Goal: Task Accomplishment & Management: Manage account settings

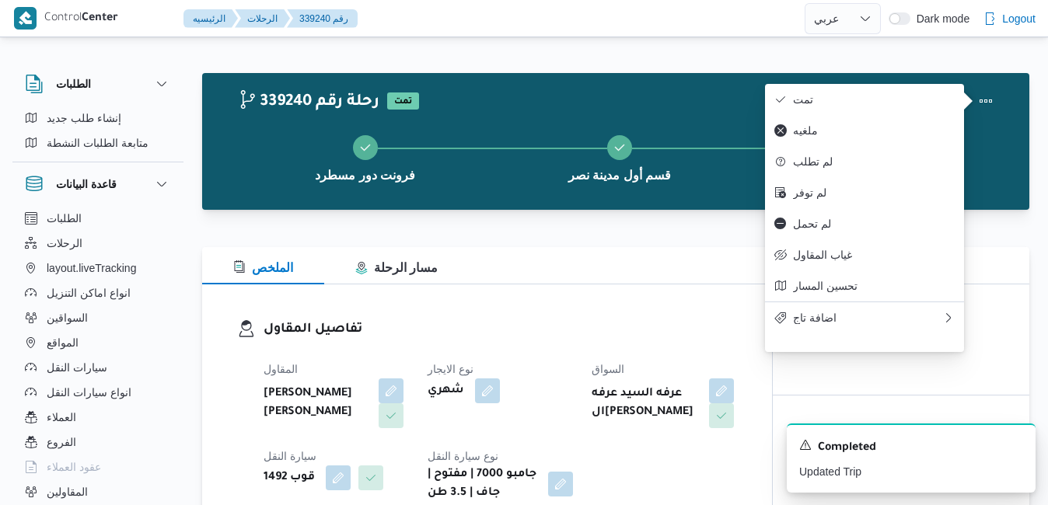
select select "ar"
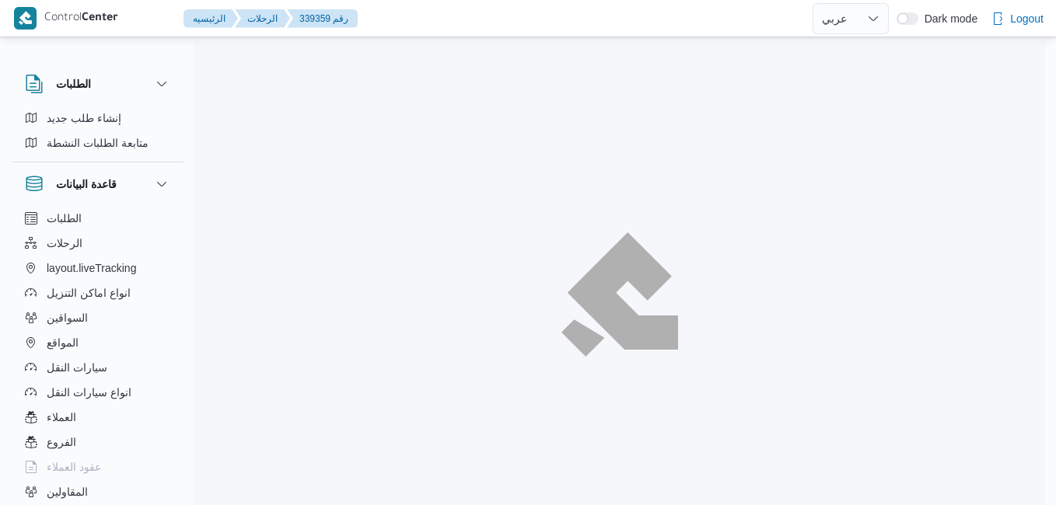
select select "ar"
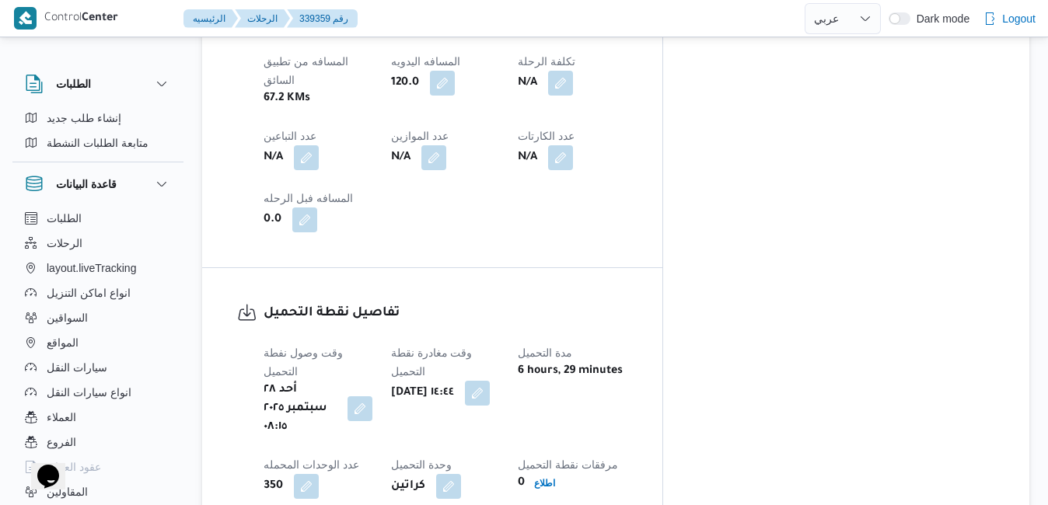
scroll to position [997, 0]
click at [490, 381] on button "button" at bounding box center [477, 393] width 25 height 25
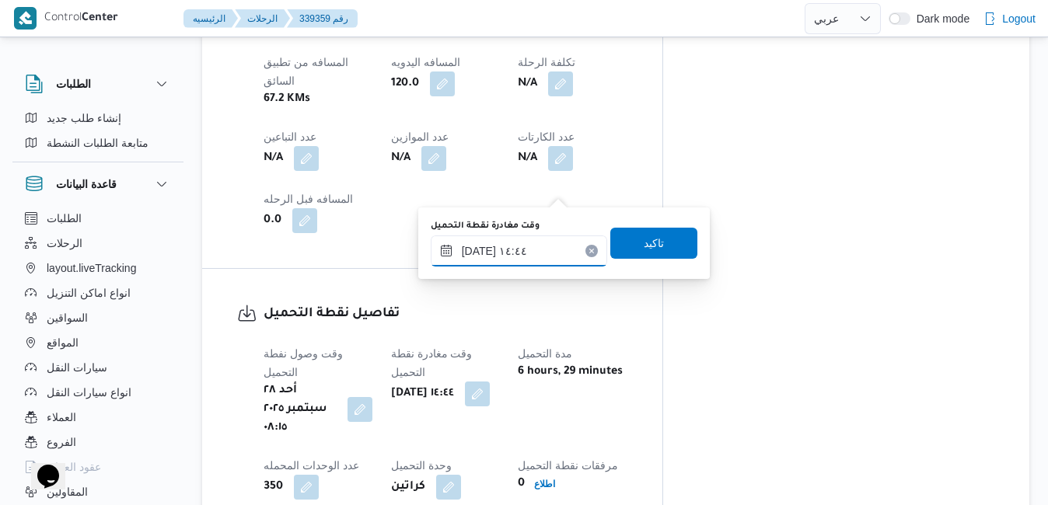
click at [530, 248] on input "٢٨/٠٩/٢٠٢٥ ١٤:٤٤" at bounding box center [519, 251] width 176 height 31
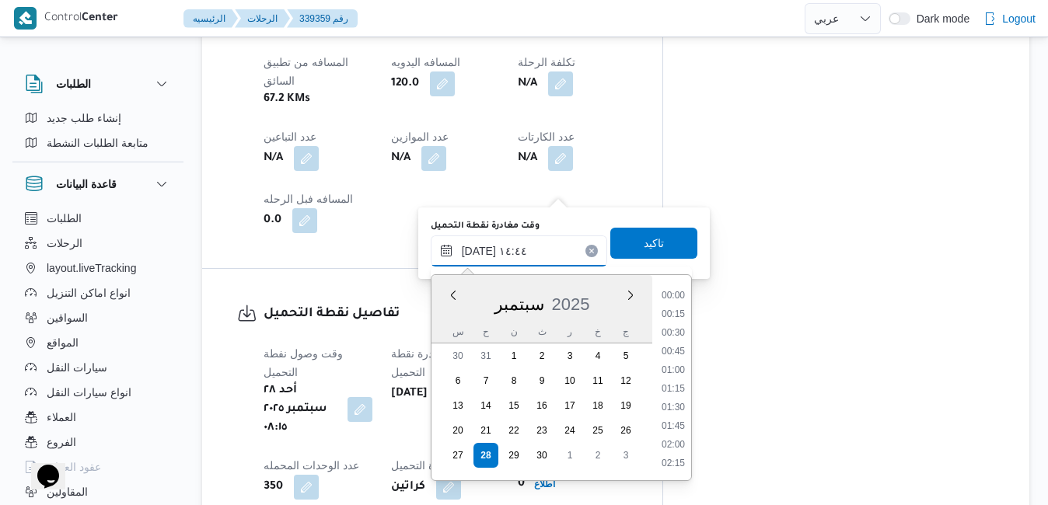
scroll to position [987, 0]
click at [637, 335] on div "وقت وصول نفطة التحميل أحد ٢٨ سبتمبر ٢٠٢٥ ٠٨:١٥ وقت مغادرة نقطة التحميل أحد ٢٨ س…" at bounding box center [445, 453] width 382 height 236
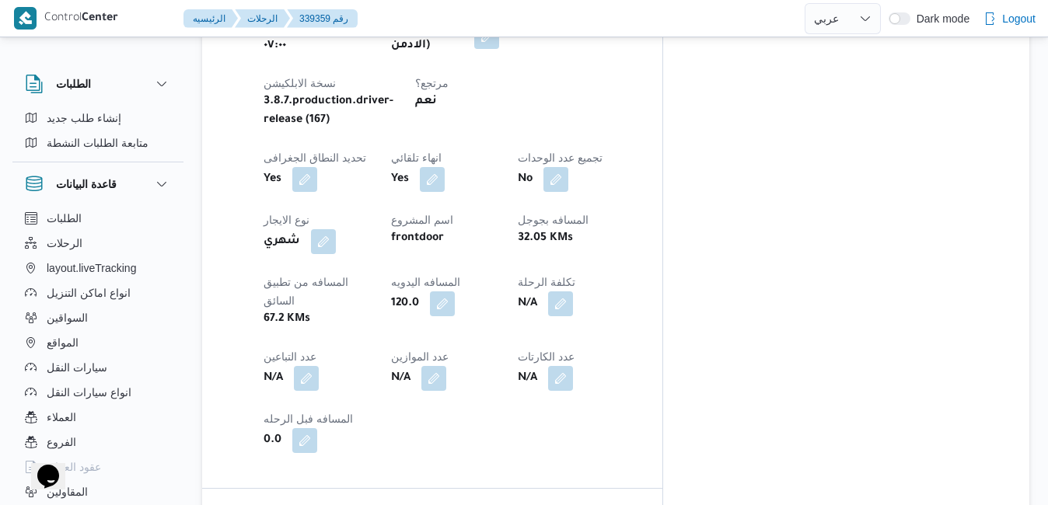
scroll to position [779, 0]
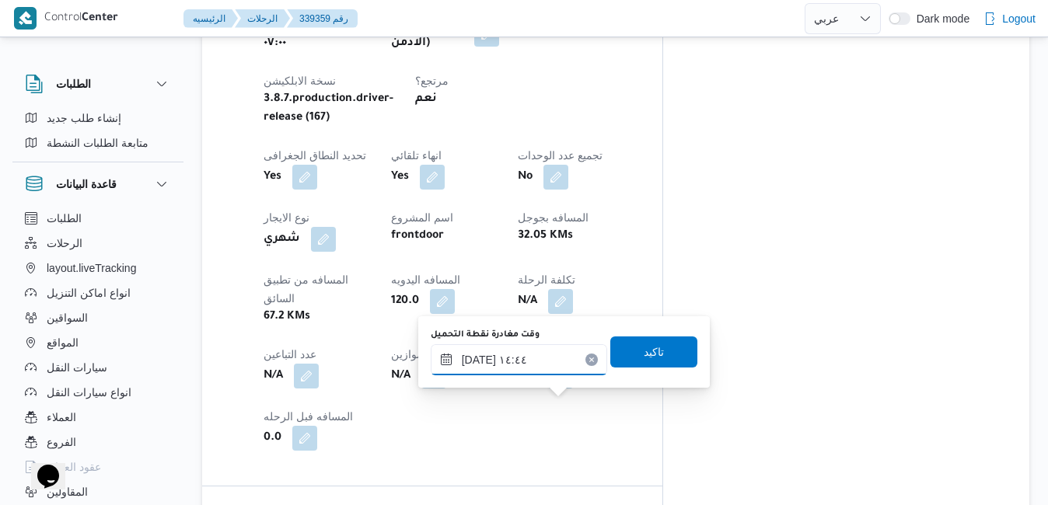
click at [539, 370] on input "٢٨/٠٩/٢٠٢٥ ١٤:٤٤" at bounding box center [519, 359] width 176 height 31
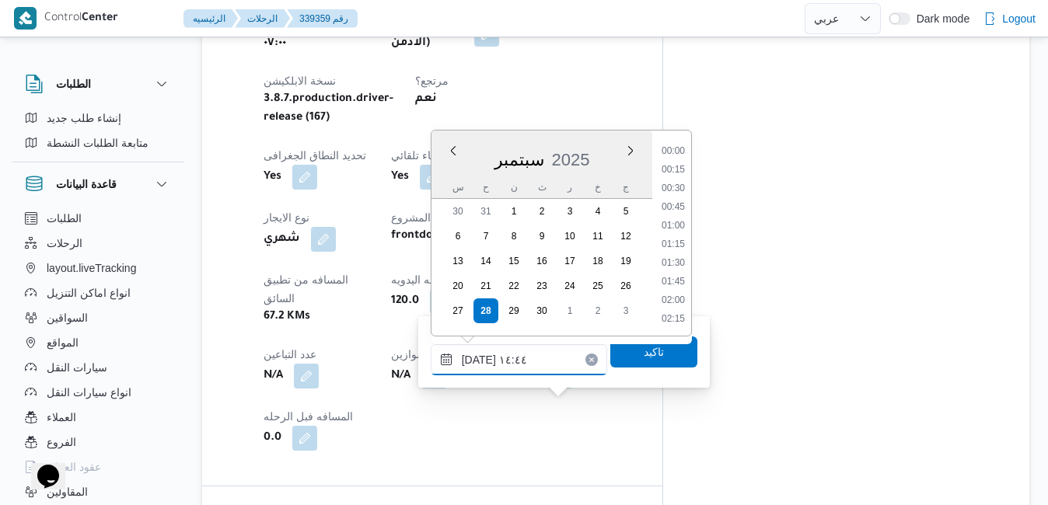
scroll to position [987, 0]
click at [680, 144] on ul "00:00 00:15 00:30 00:45 01:00 01:15 01:30 01:45 02:00 02:15 02:30 02:45 03:00 0…" at bounding box center [673, 233] width 36 height 180
click at [676, 155] on li "13:15" at bounding box center [673, 153] width 36 height 16
type input "٢٨/٠٩/٢٠٢٥ ١٣:١٥"
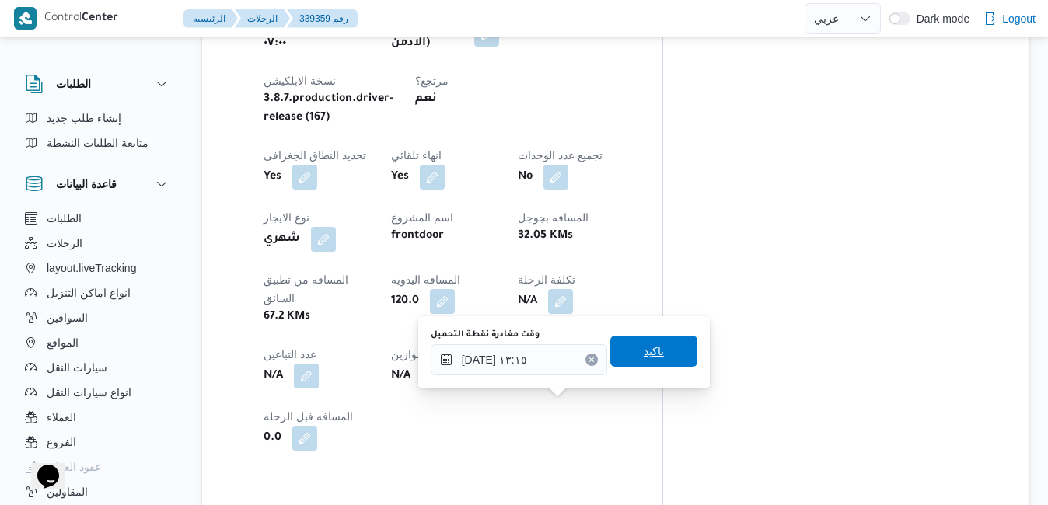
click at [627, 343] on span "تاكيد" at bounding box center [653, 351] width 87 height 31
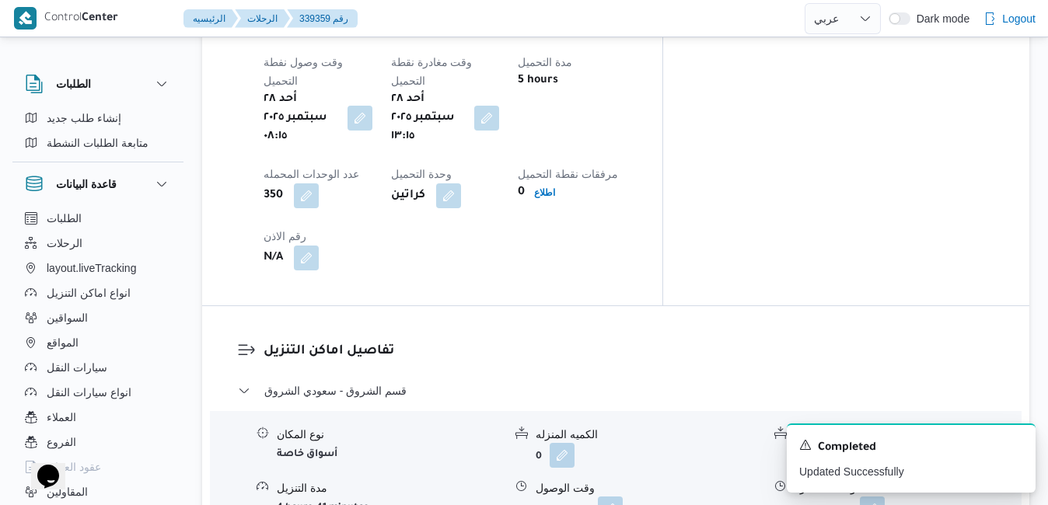
scroll to position [1339, 0]
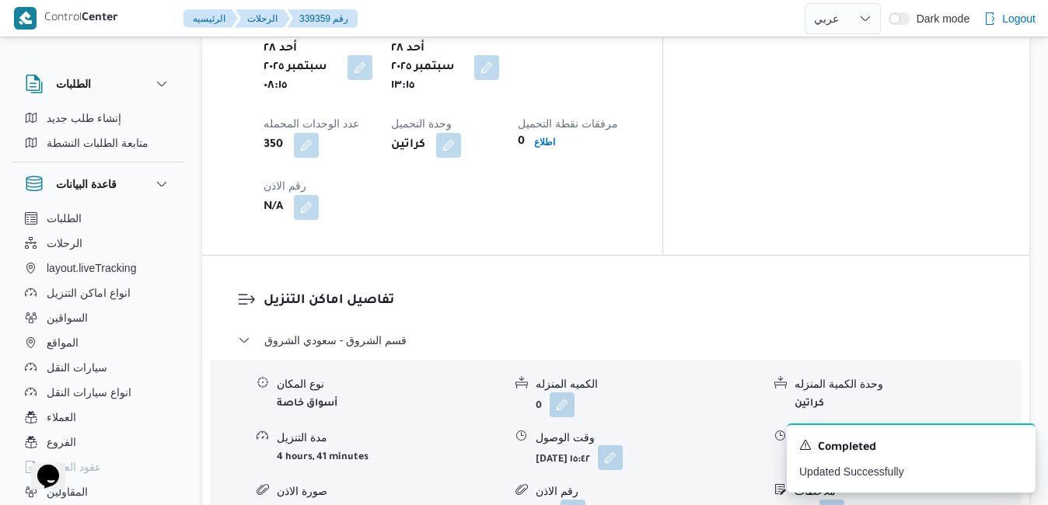
click at [623, 445] on button "button" at bounding box center [610, 457] width 25 height 25
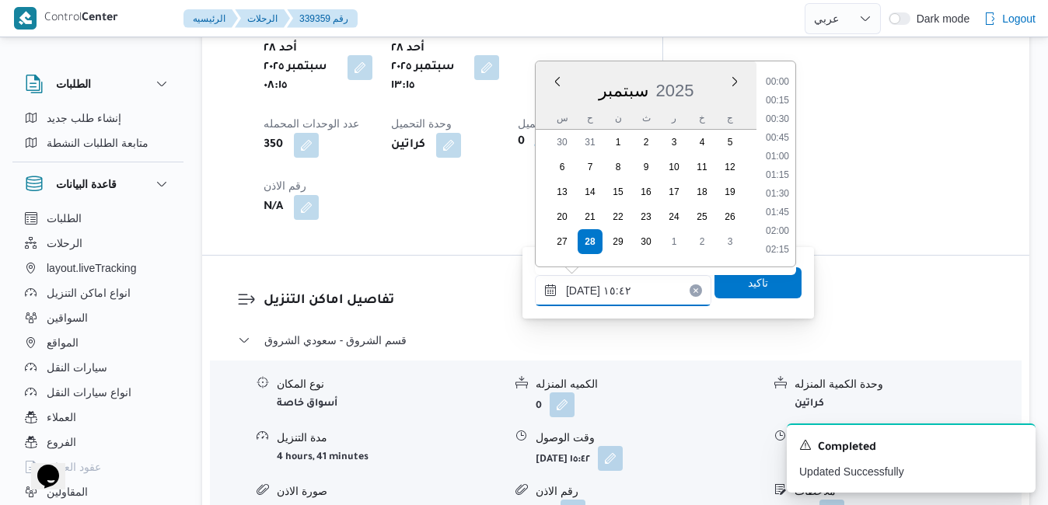
click at [601, 296] on input "٢٨/٠٩/٢٠٢٥ ١٥:٤٢" at bounding box center [623, 290] width 176 height 31
click at [781, 223] on li "14:00" at bounding box center [777, 223] width 36 height 16
type input "٢٨/٠٩/٢٠٢٥ ١٤:٠٠"
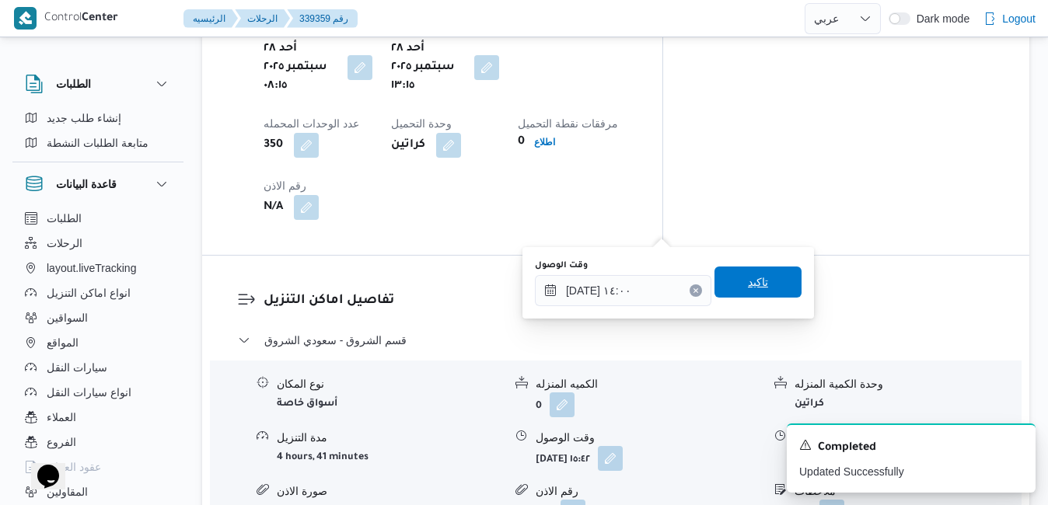
click at [748, 286] on span "تاكيد" at bounding box center [758, 282] width 20 height 19
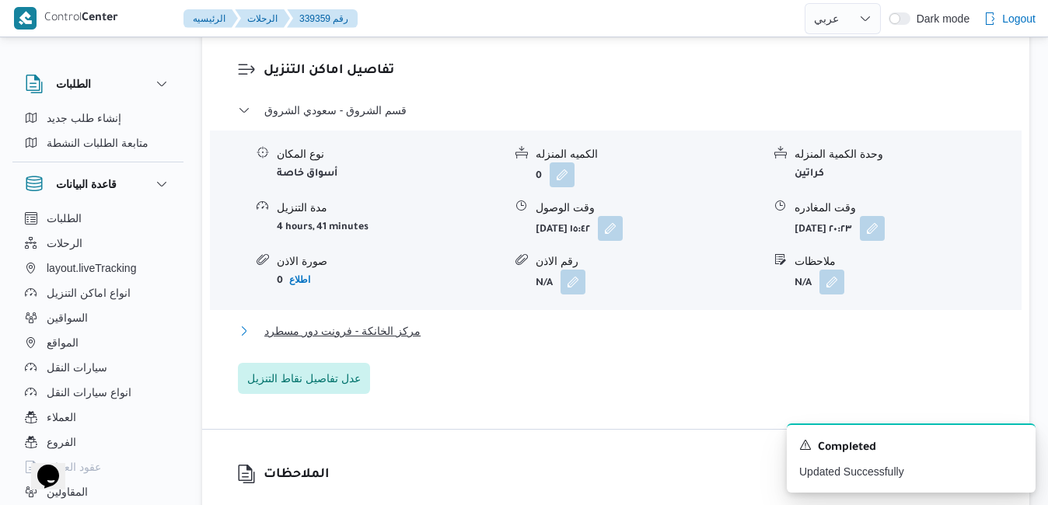
click at [609, 326] on button "مركز الخانكة - فرونت دور مسطرد" at bounding box center [616, 331] width 756 height 19
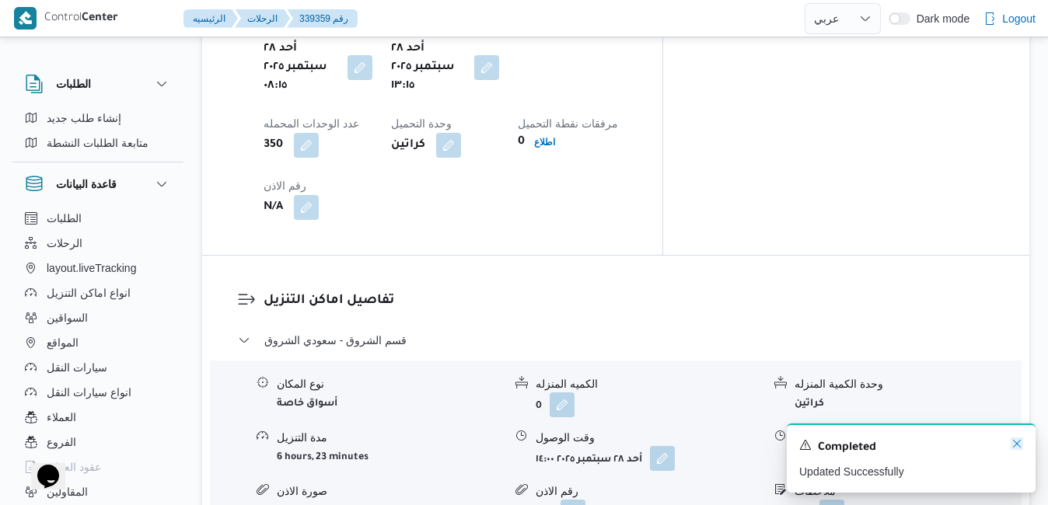
click at [1020, 449] on icon "Dismiss toast" at bounding box center [1017, 444] width 12 height 12
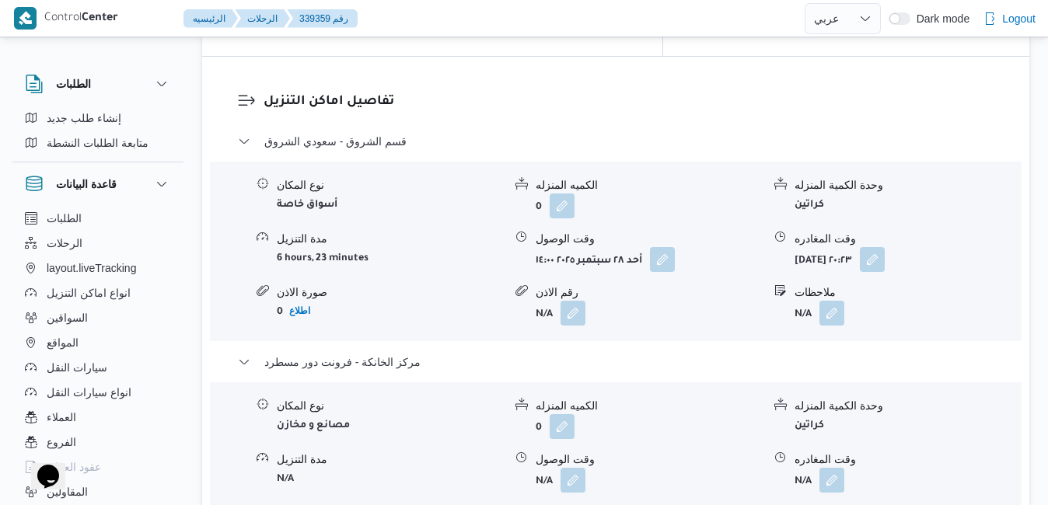
scroll to position [1587, 0]
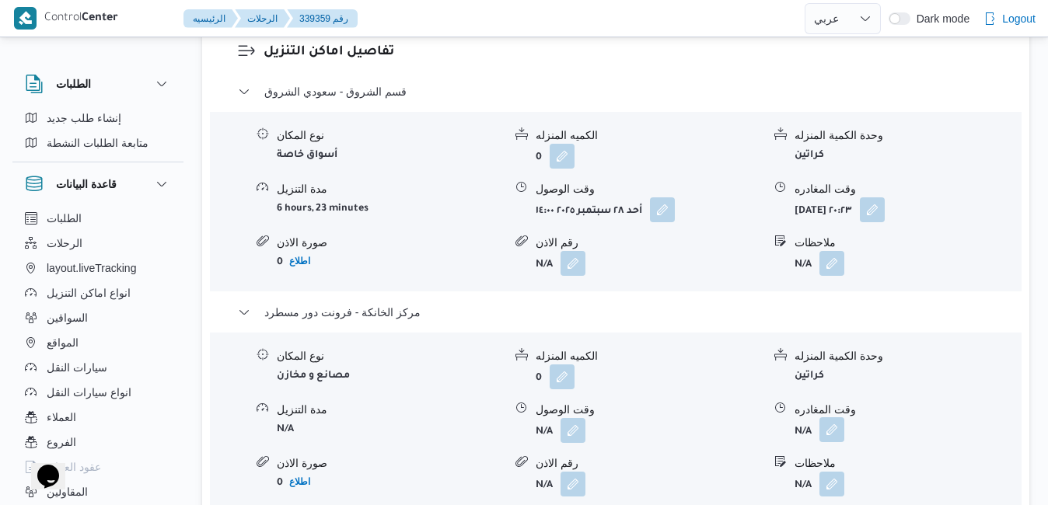
click at [832, 417] on button "button" at bounding box center [831, 429] width 25 height 25
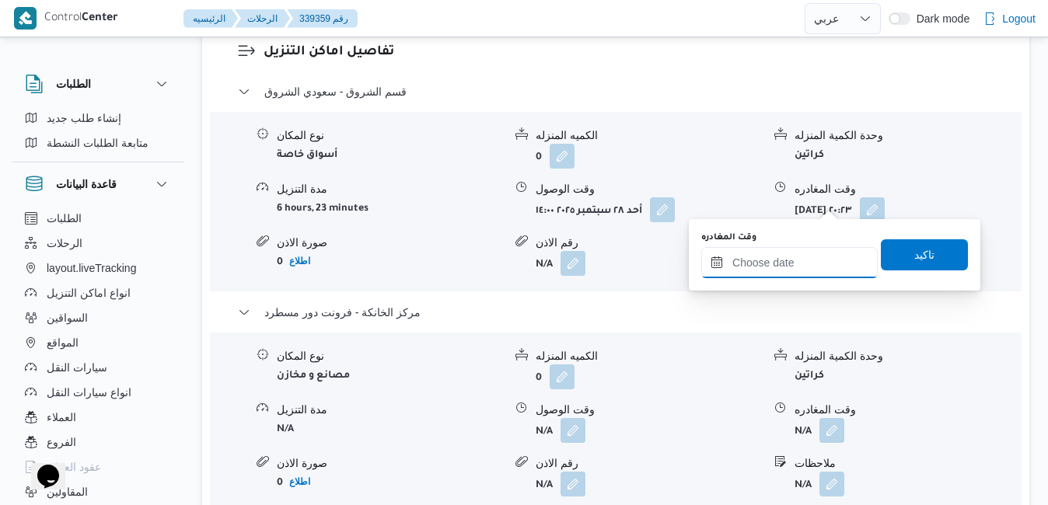
click at [787, 261] on input "وقت المغادره" at bounding box center [789, 262] width 176 height 31
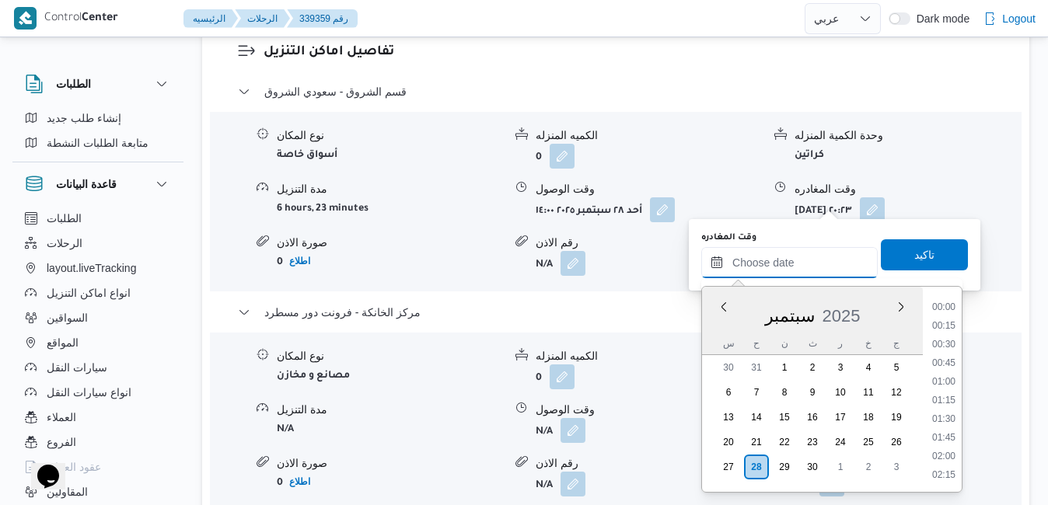
scroll to position [1454, 0]
click at [941, 382] on li "20:30" at bounding box center [944, 383] width 36 height 16
type input "[DATE] ٢٠:٣٠"
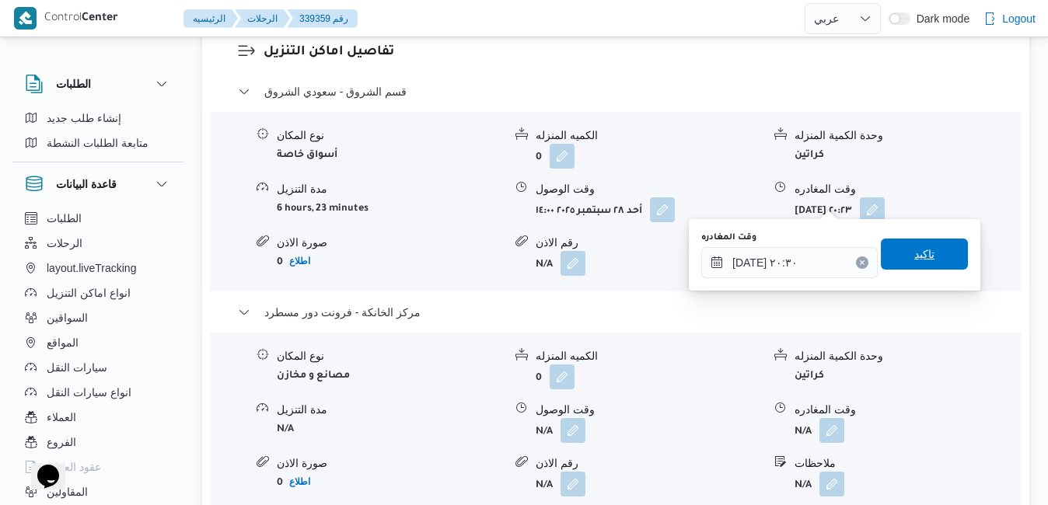
click at [916, 262] on span "تاكيد" at bounding box center [924, 254] width 20 height 19
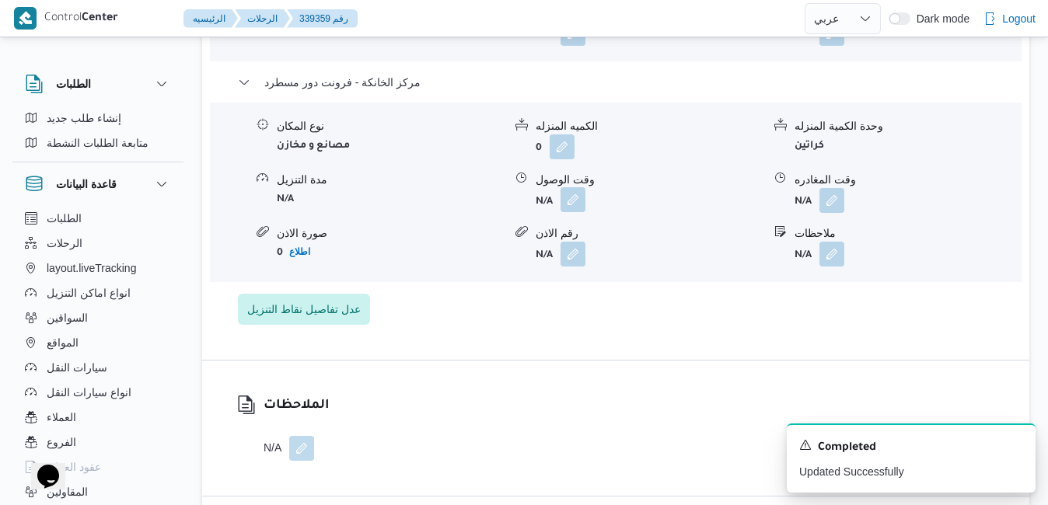
click at [573, 204] on button "button" at bounding box center [572, 199] width 25 height 25
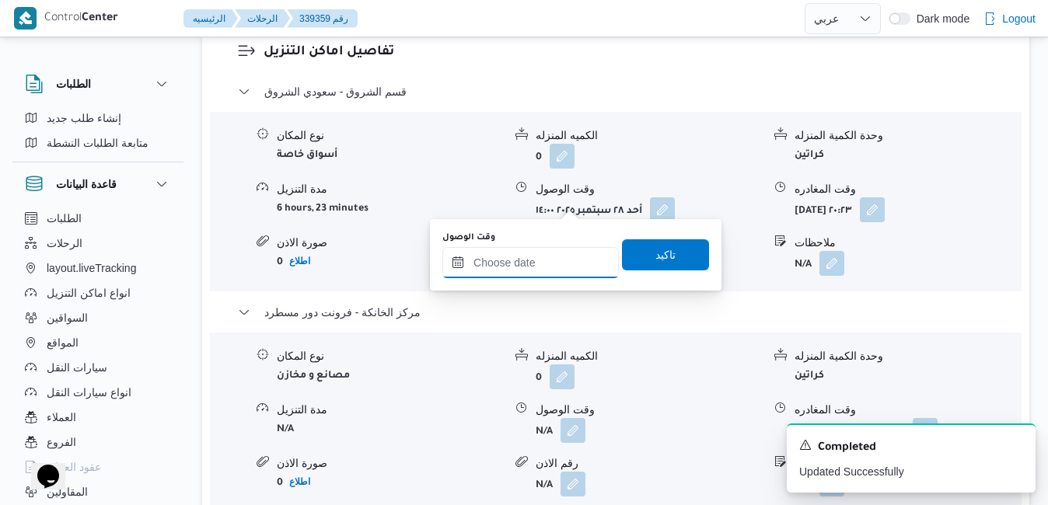
click at [523, 258] on input "وقت الوصول" at bounding box center [530, 262] width 176 height 31
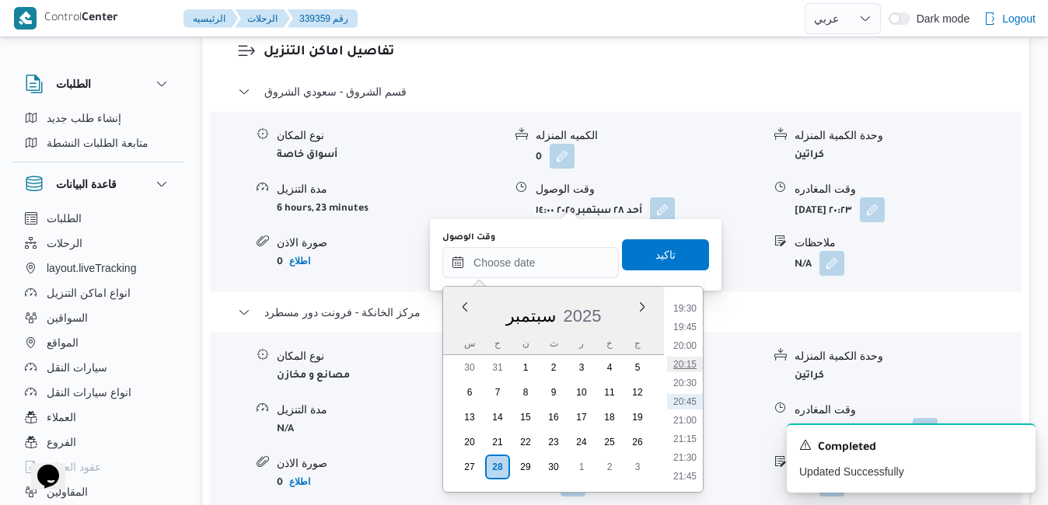
click at [685, 367] on li "20:15" at bounding box center [685, 365] width 36 height 16
type input "[DATE] ٢٠:١٥"
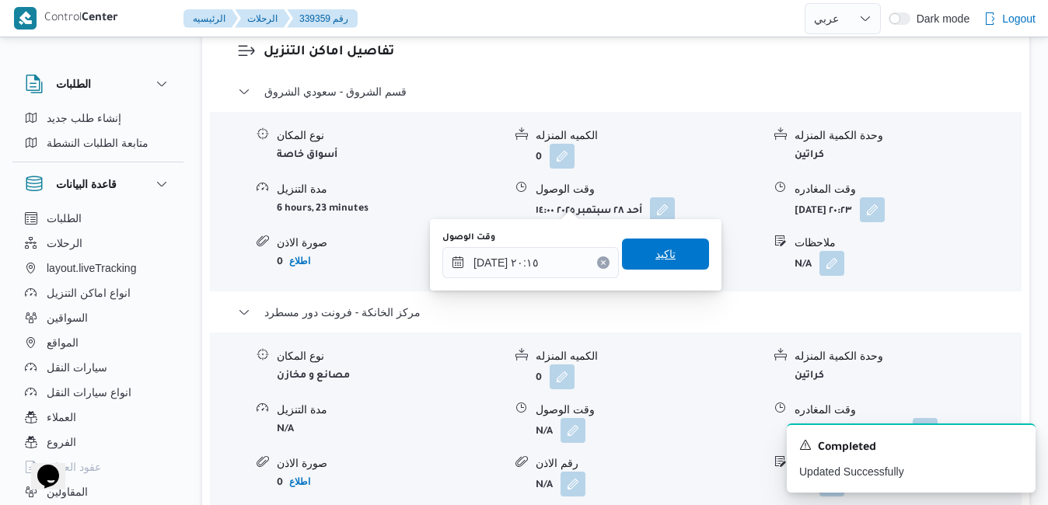
click at [676, 263] on span "تاكيد" at bounding box center [665, 254] width 87 height 31
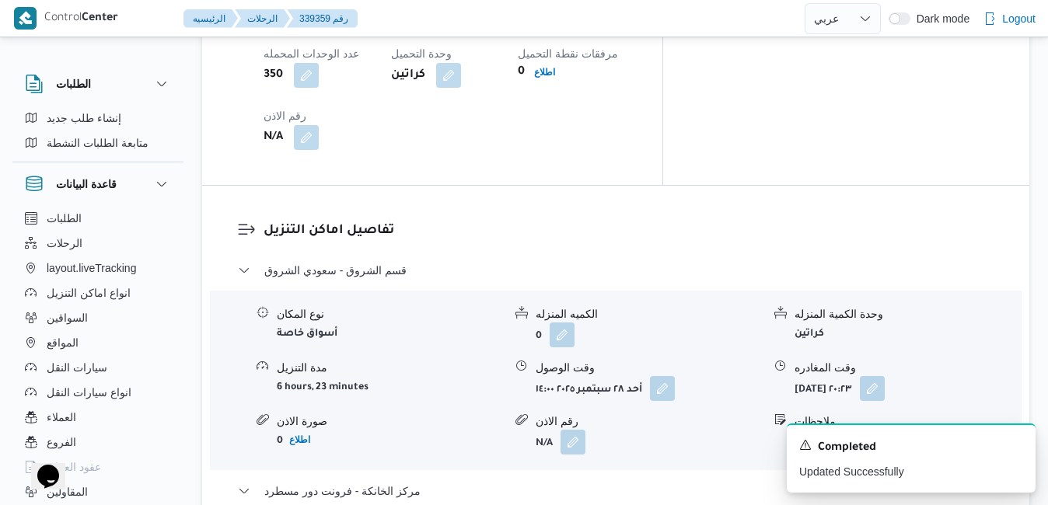
scroll to position [1370, 0]
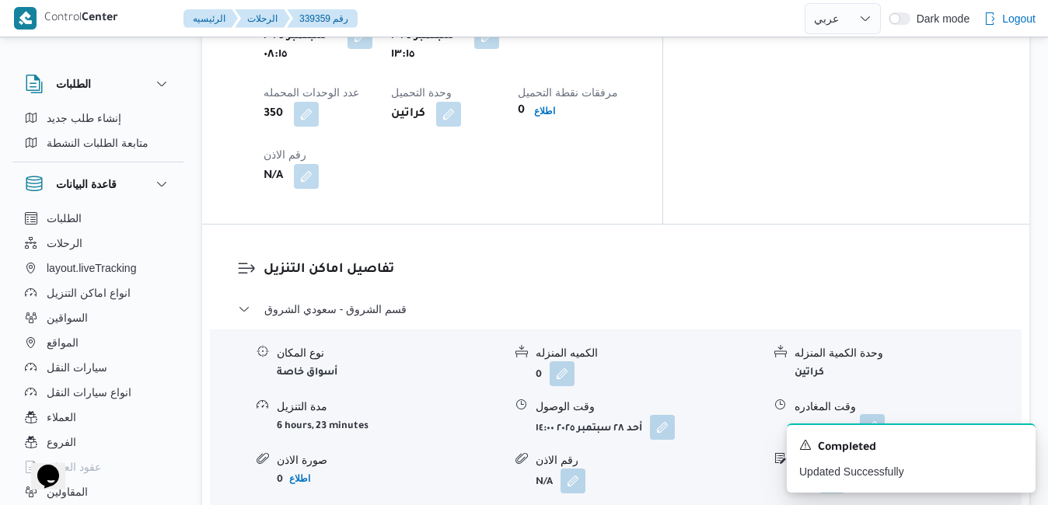
click at [885, 414] on button "button" at bounding box center [872, 426] width 25 height 25
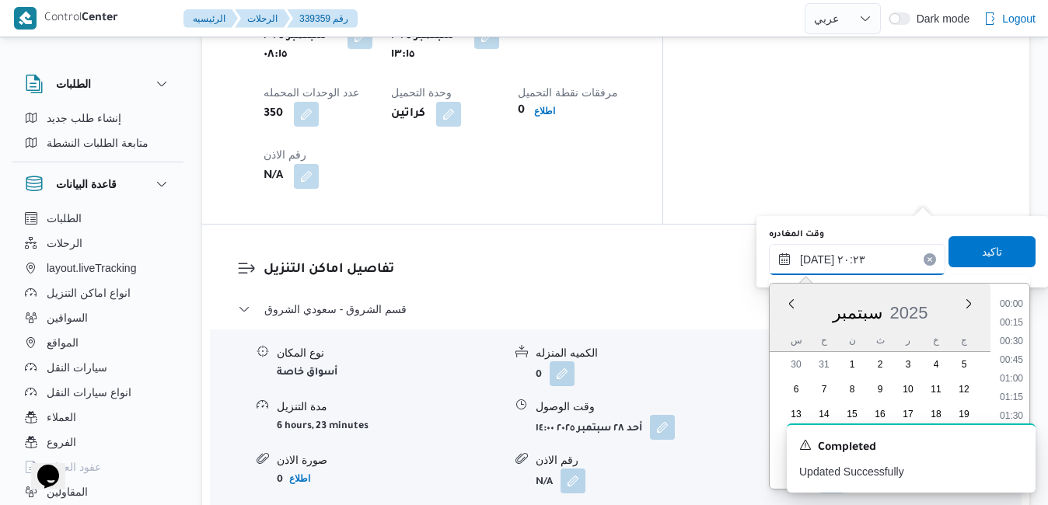
click at [864, 257] on input "٢٨/٠٩/٢٠٢٥ ٢٠:٢٣" at bounding box center [857, 259] width 176 height 31
click at [1020, 342] on li "19:30" at bounding box center [1011, 343] width 36 height 16
type input "٢٨/٠٩/٢٠٢٥ ١٩:٣٠"
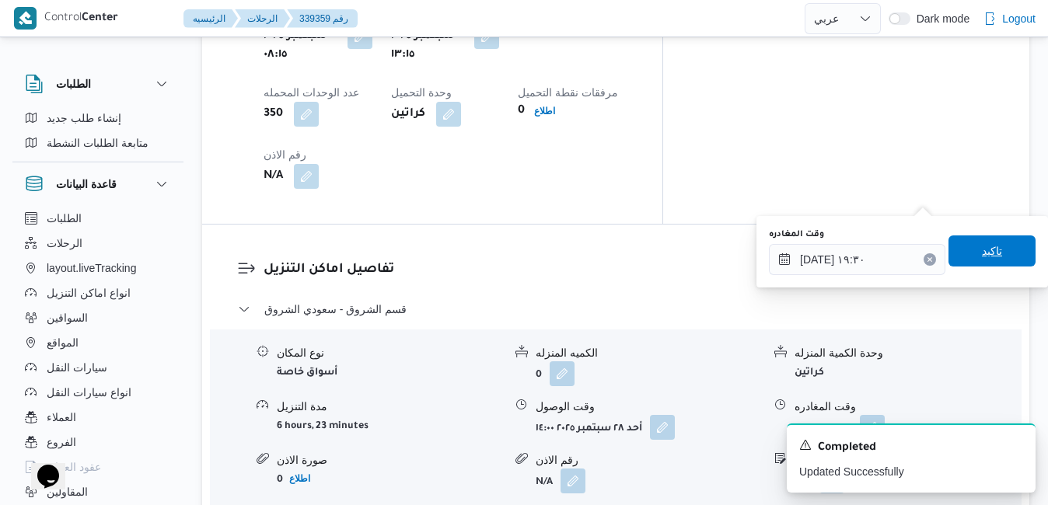
click at [997, 255] on span "تاكيد" at bounding box center [991, 251] width 87 height 31
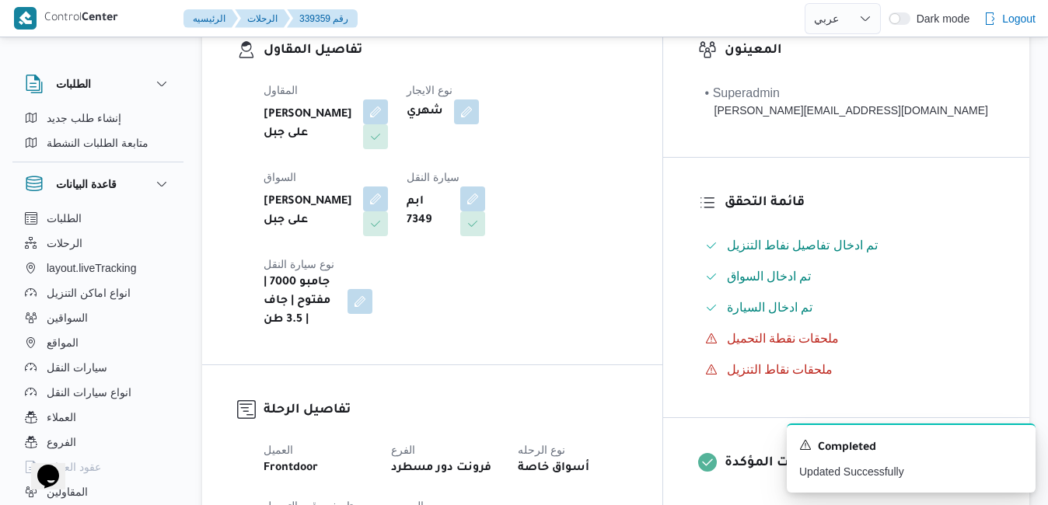
scroll to position [0, 0]
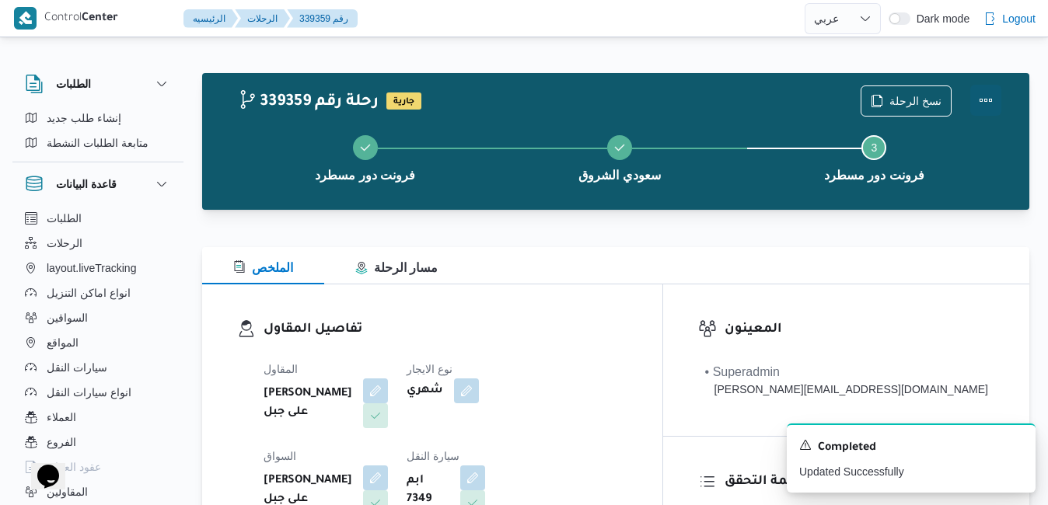
click at [985, 100] on button "Actions" at bounding box center [985, 100] width 31 height 31
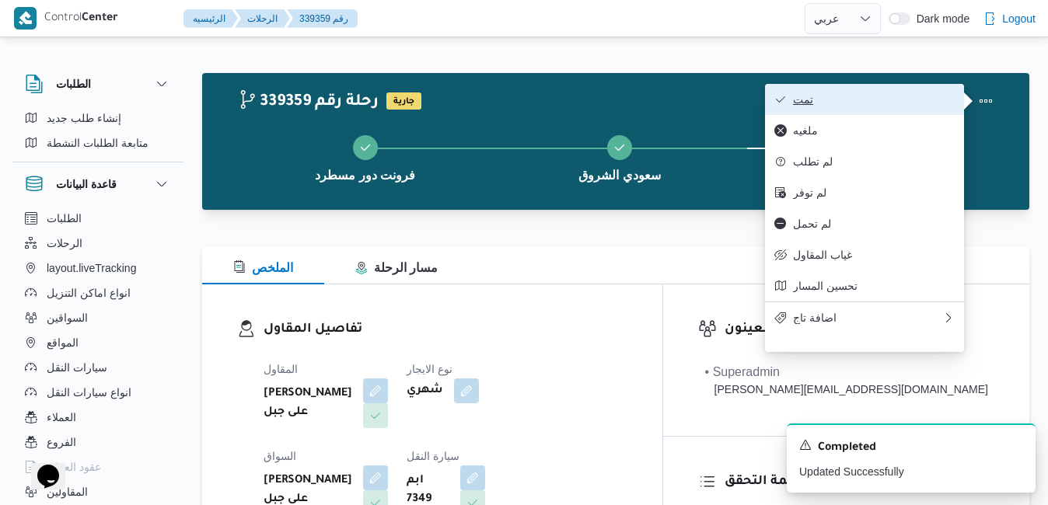
click at [921, 101] on span "تمت" at bounding box center [874, 99] width 162 height 12
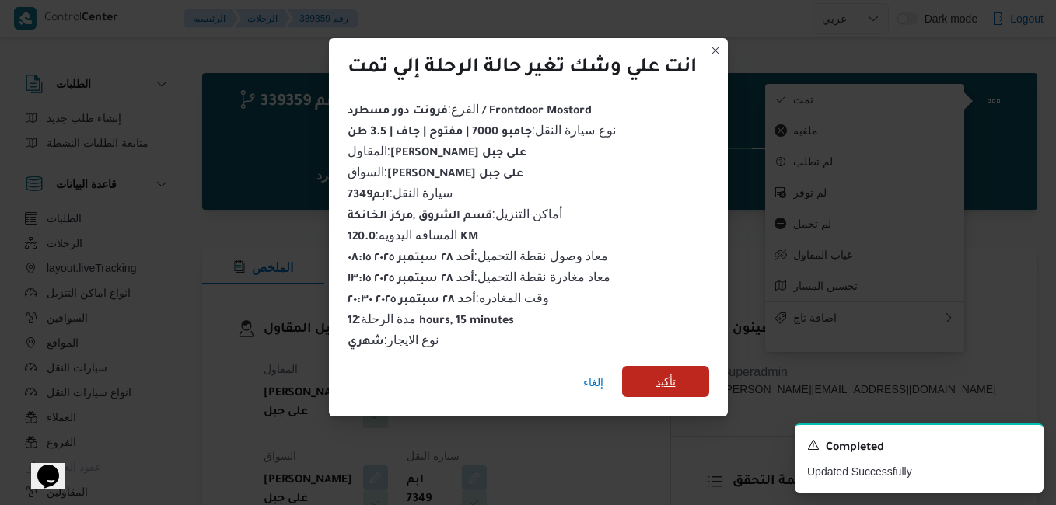
click at [669, 372] on span "تأكيد" at bounding box center [665, 381] width 20 height 19
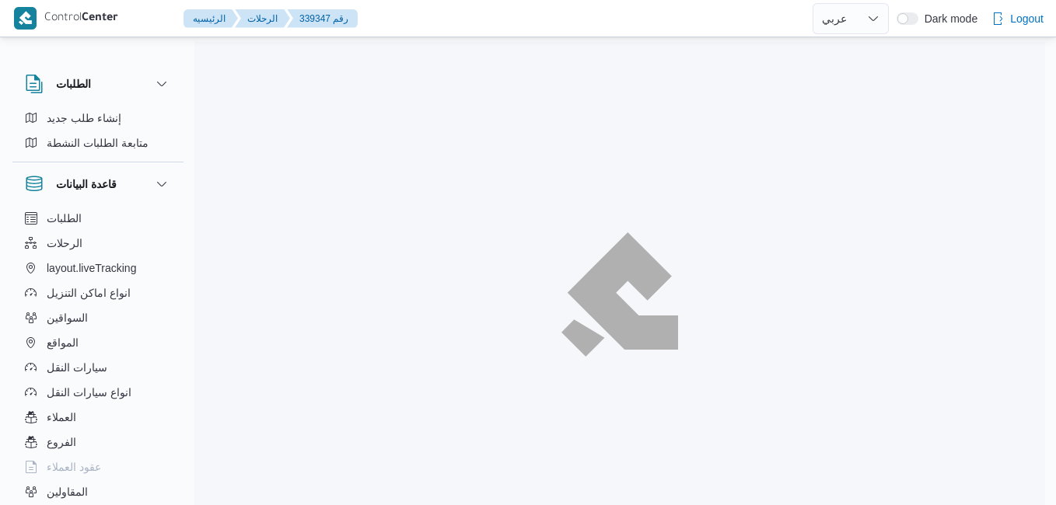
select select "ar"
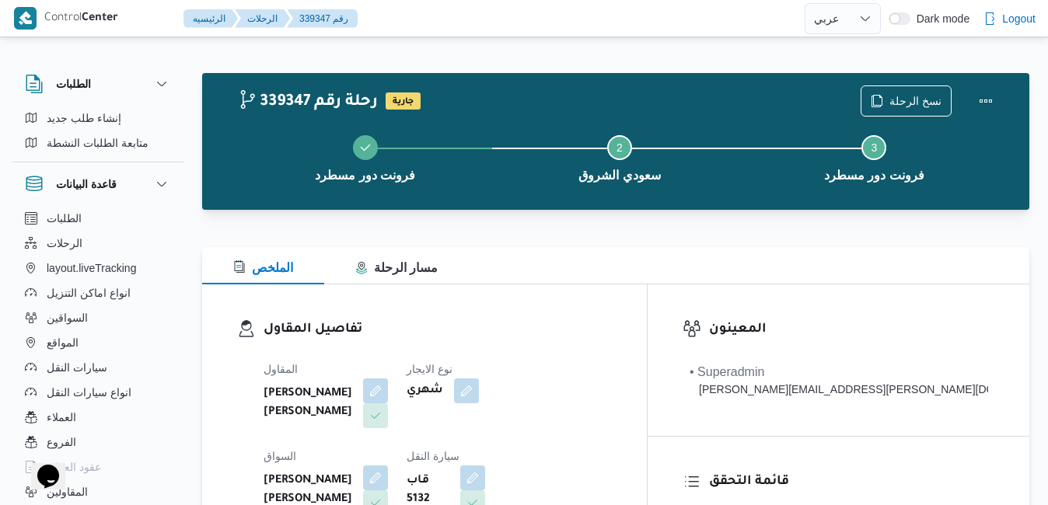
click at [612, 340] on dl "تفاصيل المقاول المقاول شعبان عاشور محمد بله نوع الايجار شهري السواق شعبان عاشور…" at bounding box center [438, 463] width 348 height 289
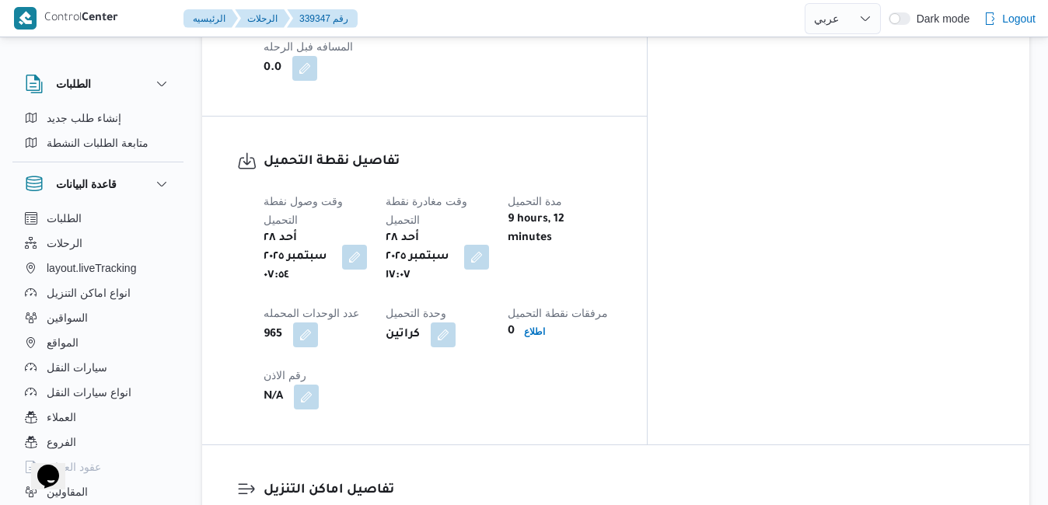
scroll to position [1128, 0]
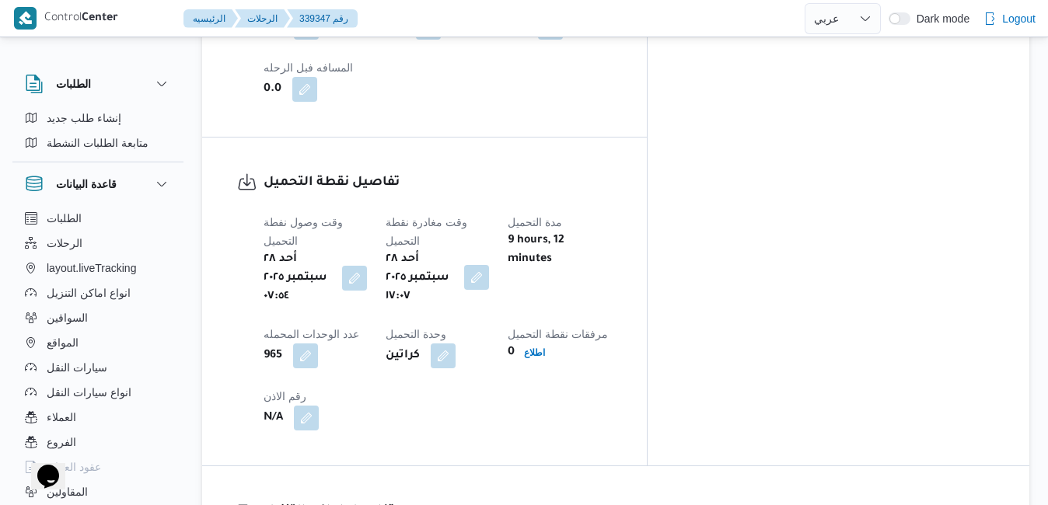
click at [489, 265] on button "button" at bounding box center [476, 277] width 25 height 25
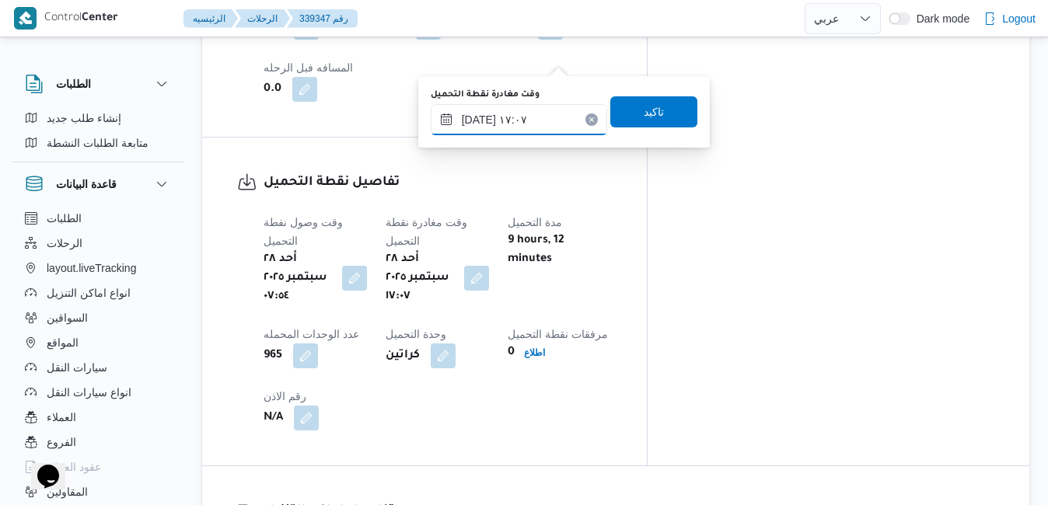
click at [517, 114] on input "٢٨/٠٩/٢٠٢٥ ١٧:٠٧" at bounding box center [519, 119] width 176 height 31
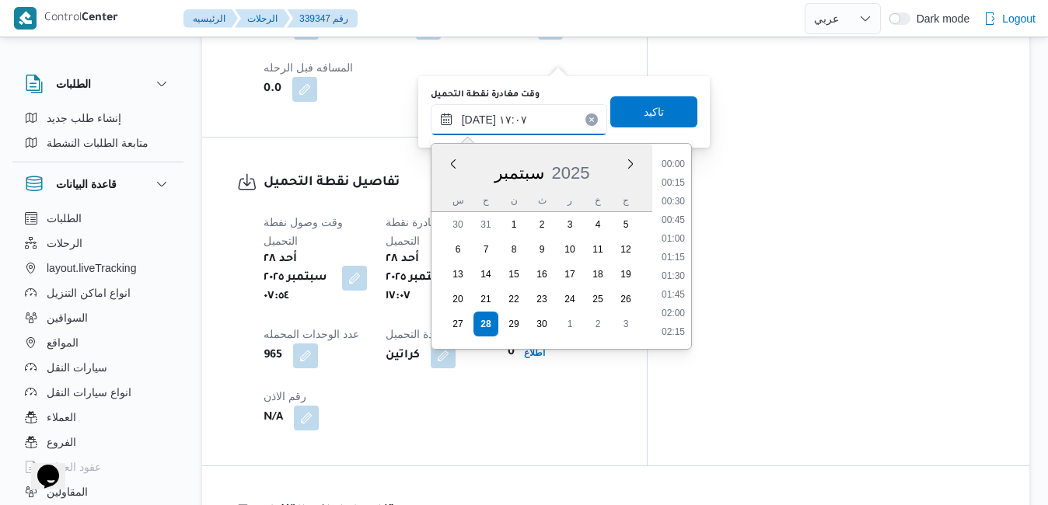
scroll to position [1174, 0]
click at [691, 190] on ul "00:00 00:15 00:30 00:45 01:00 01:15 01:30 01:45 02:00 02:15 02:30 02:45 03:00 0…" at bounding box center [673, 246] width 36 height 180
click at [674, 330] on li "13:45" at bounding box center [673, 332] width 36 height 16
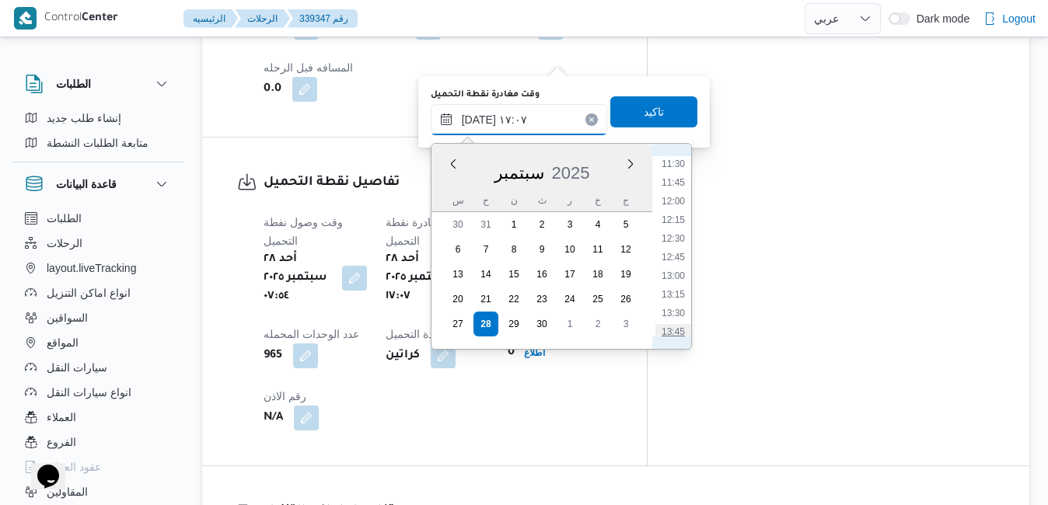
type input "٢٨/٠٩/٢٠٢٥ ١٣:٤٥"
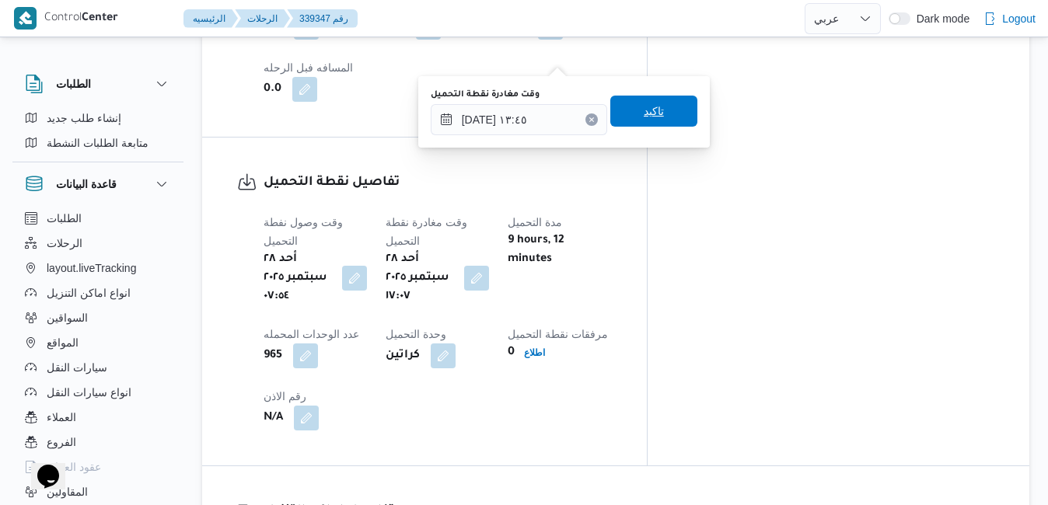
click at [644, 115] on span "تاكيد" at bounding box center [654, 111] width 20 height 19
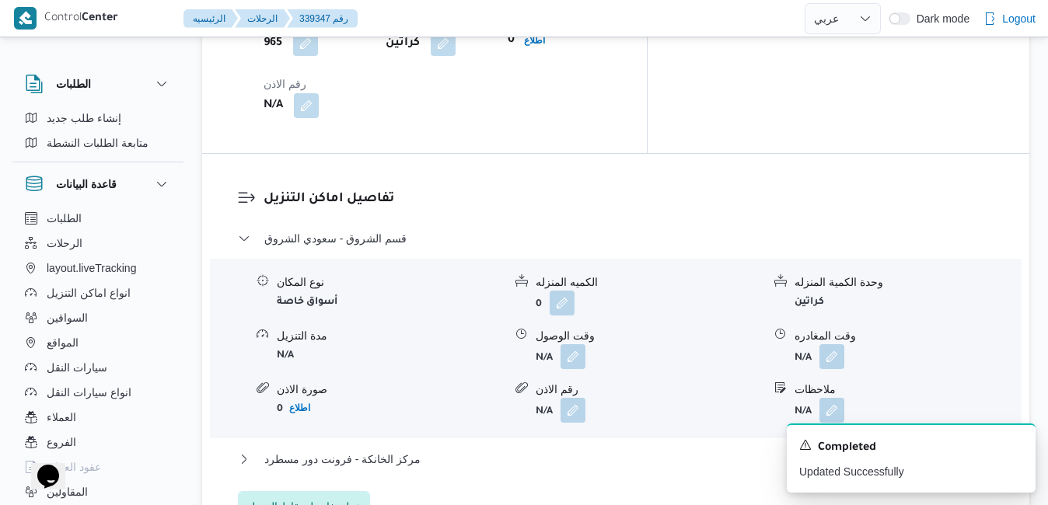
scroll to position [1470, 0]
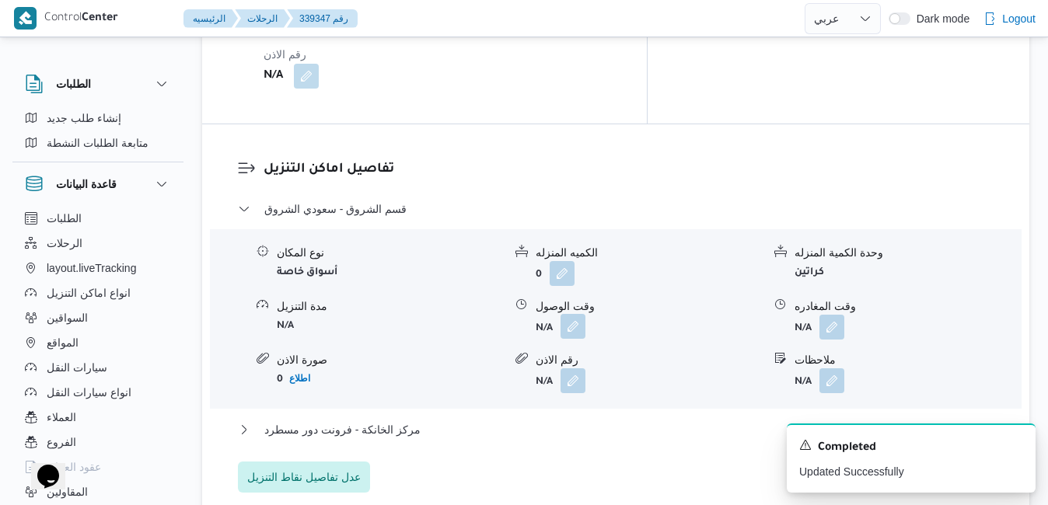
click at [578, 314] on button "button" at bounding box center [572, 326] width 25 height 25
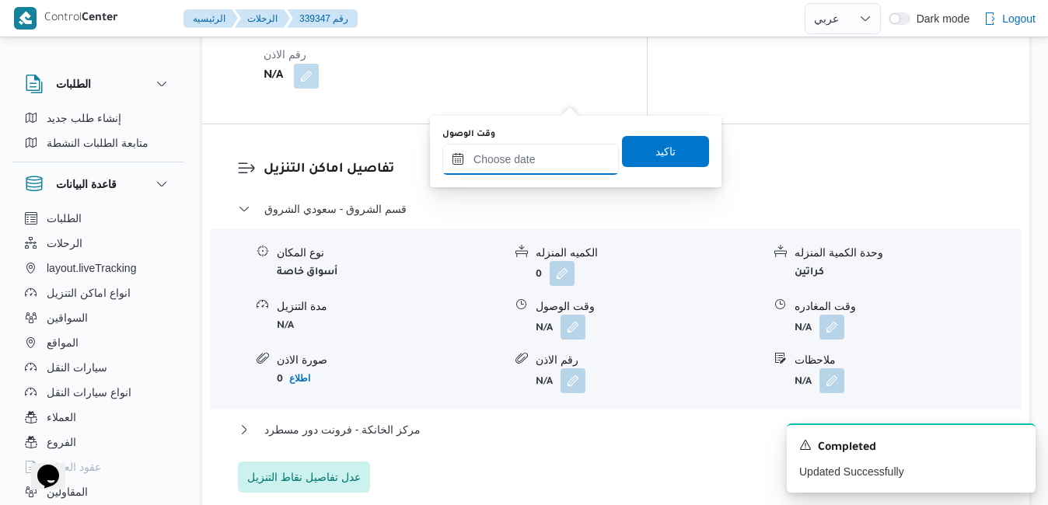
click at [537, 158] on input "وقت الوصول" at bounding box center [530, 159] width 176 height 31
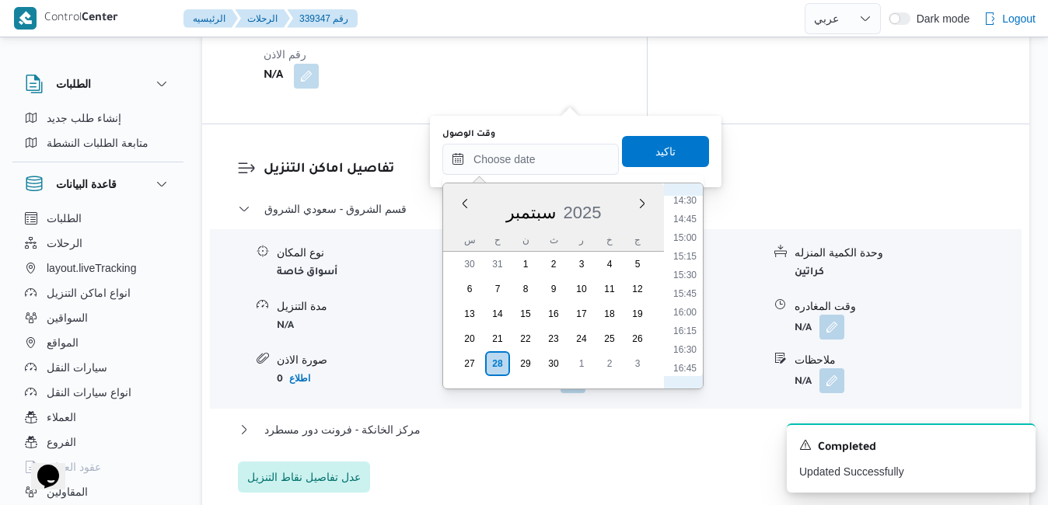
scroll to position [1033, 0]
click at [686, 251] on li "14:30" at bounding box center [685, 253] width 36 height 16
type input "٢٨/٠٩/٢٠٢٥ ١٤:٣٠"
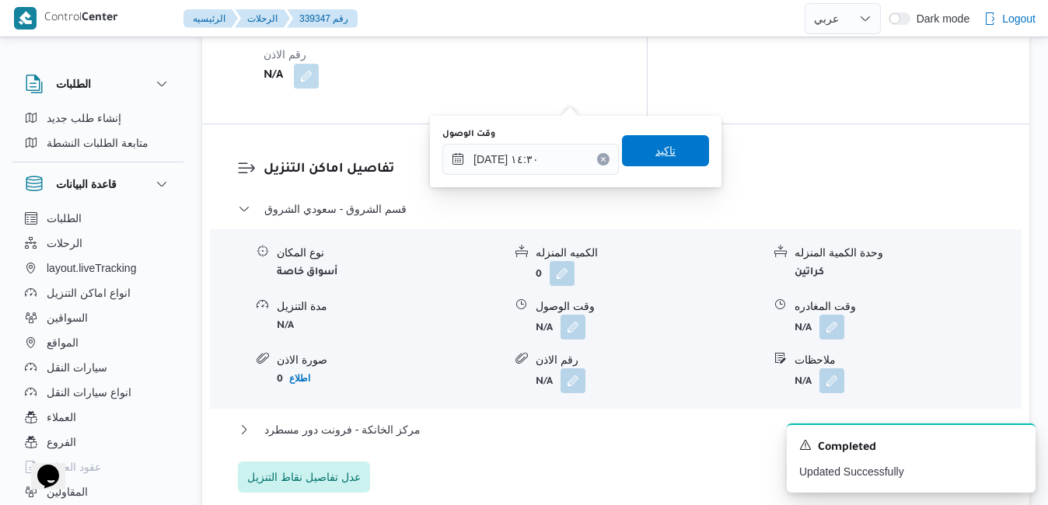
click at [669, 155] on span "تاكيد" at bounding box center [665, 150] width 87 height 31
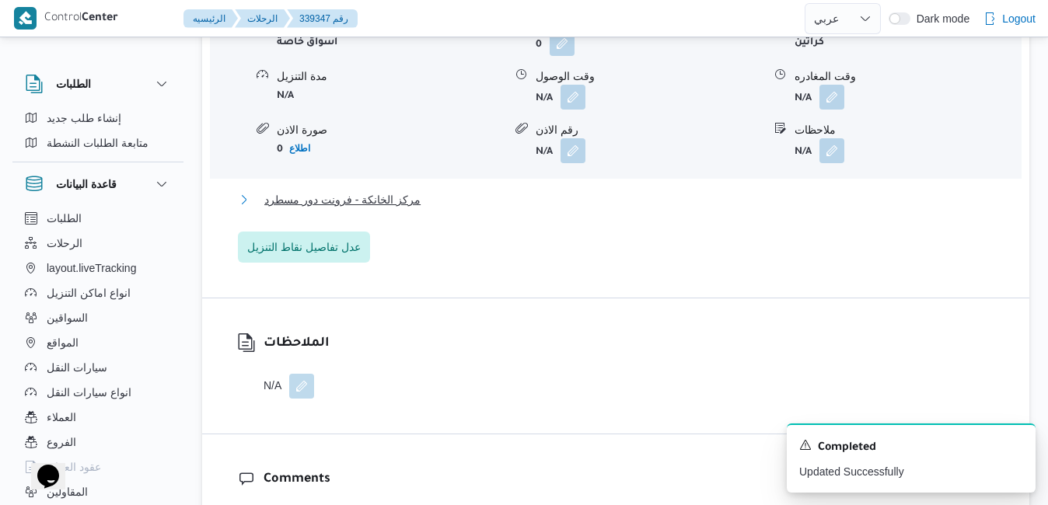
click at [630, 199] on button "مركز الخانكة - فرونت دور مسطرد" at bounding box center [616, 199] width 756 height 19
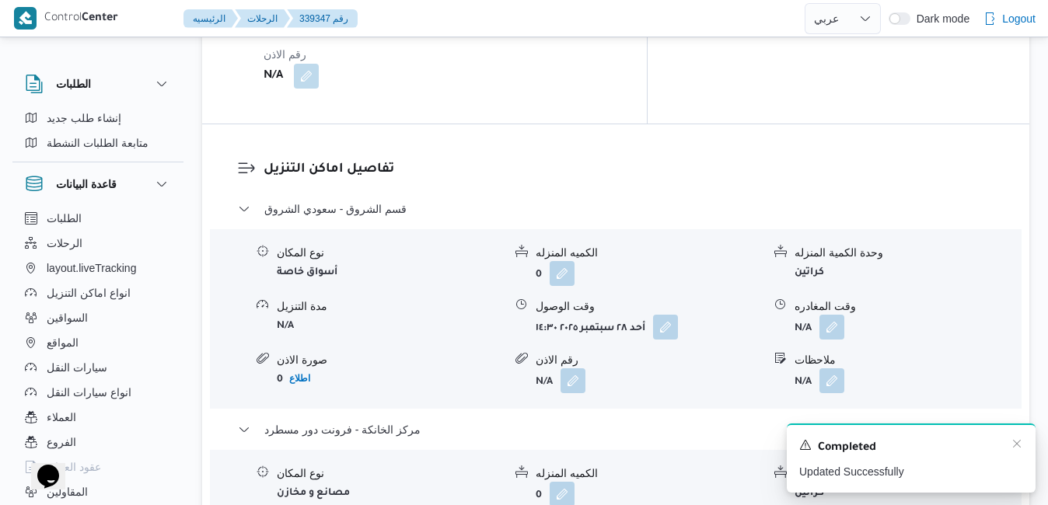
click at [1017, 437] on div "A new notification appears Completed Updated Successfully" at bounding box center [911, 458] width 249 height 69
click at [1015, 442] on icon "Dismiss toast" at bounding box center [1017, 444] width 12 height 12
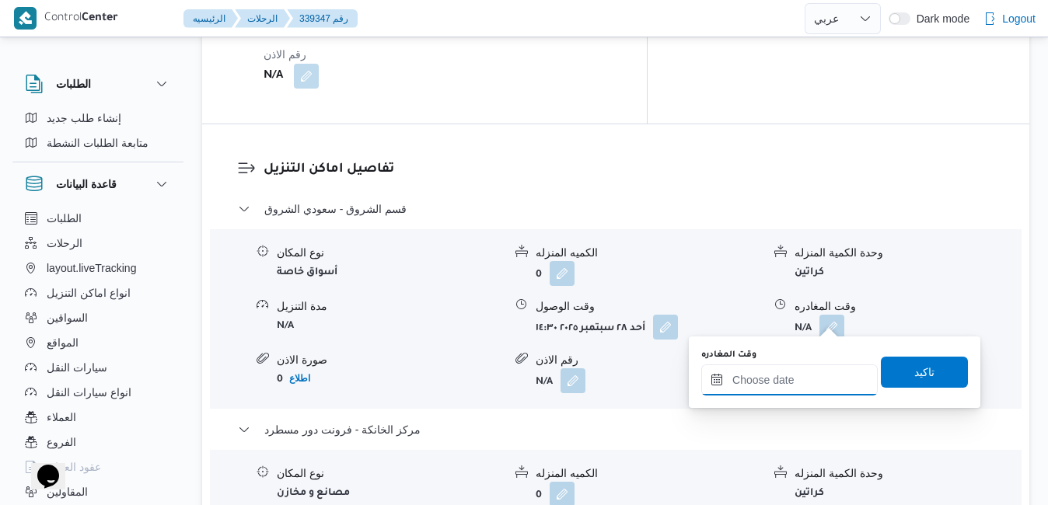
click at [796, 379] on input "وقت المغادره" at bounding box center [789, 380] width 176 height 31
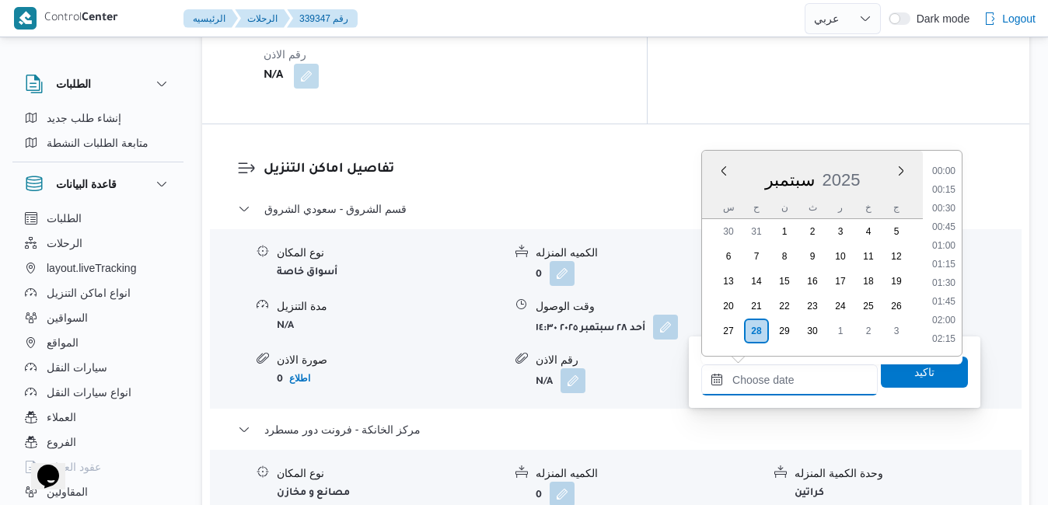
scroll to position [1454, 0]
click at [945, 263] on li "20:45" at bounding box center [944, 266] width 36 height 16
type input "٢٨/٠٩/٢٠٢٥ ٢٠:٤٥"
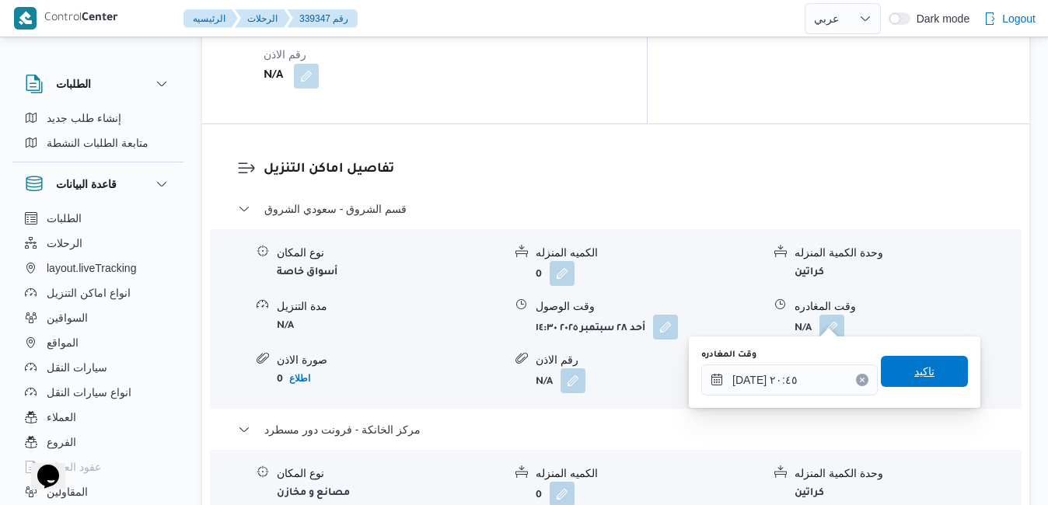
click at [914, 379] on span "تاكيد" at bounding box center [924, 371] width 20 height 19
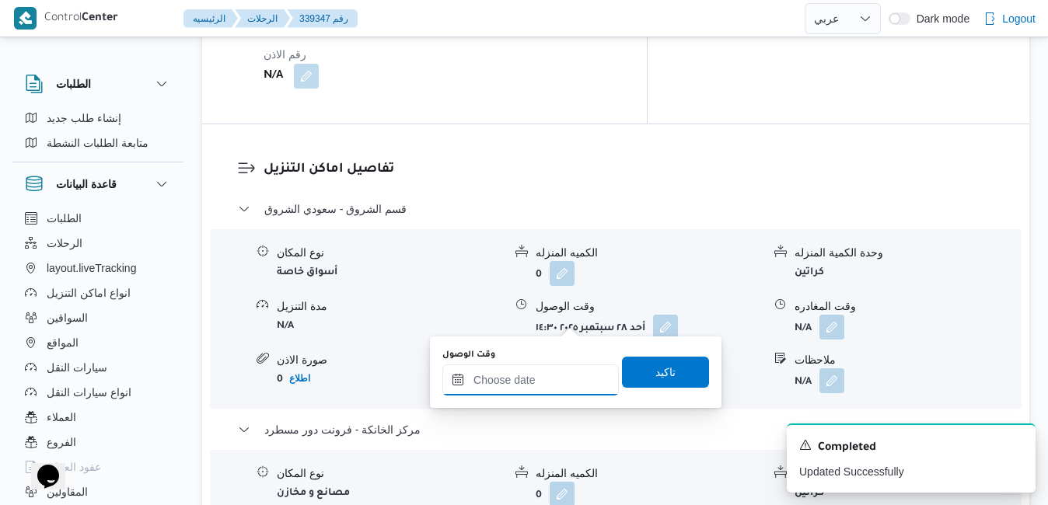
click at [514, 382] on input "وقت الوصول" at bounding box center [530, 380] width 176 height 31
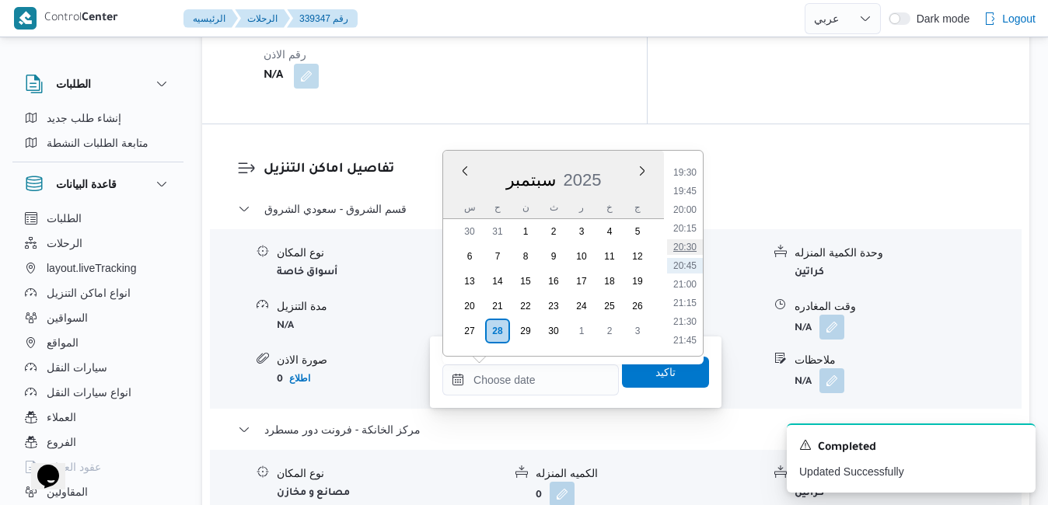
click at [687, 248] on li "20:30" at bounding box center [685, 247] width 36 height 16
type input "[DATE] ٢٠:٣٠"
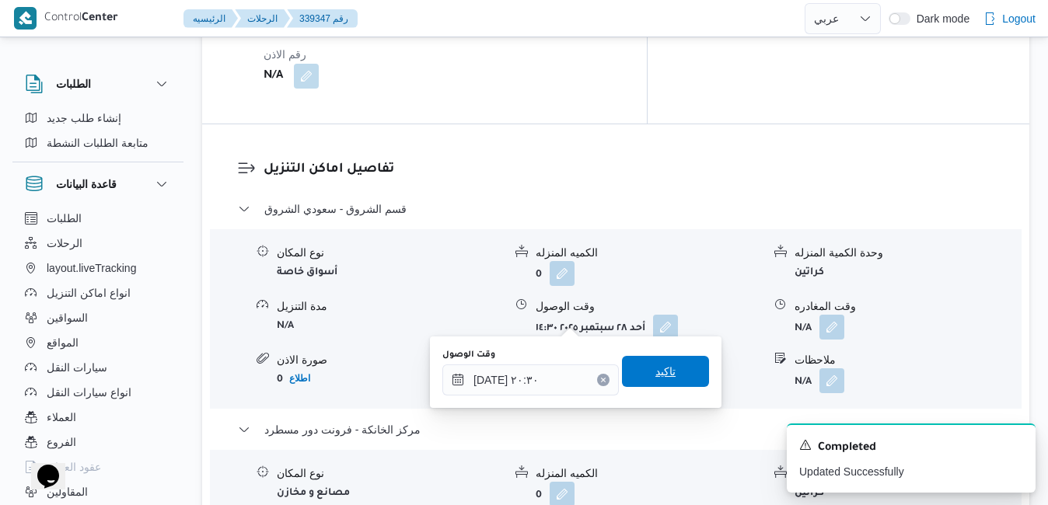
click at [663, 362] on span "تاكيد" at bounding box center [665, 371] width 87 height 31
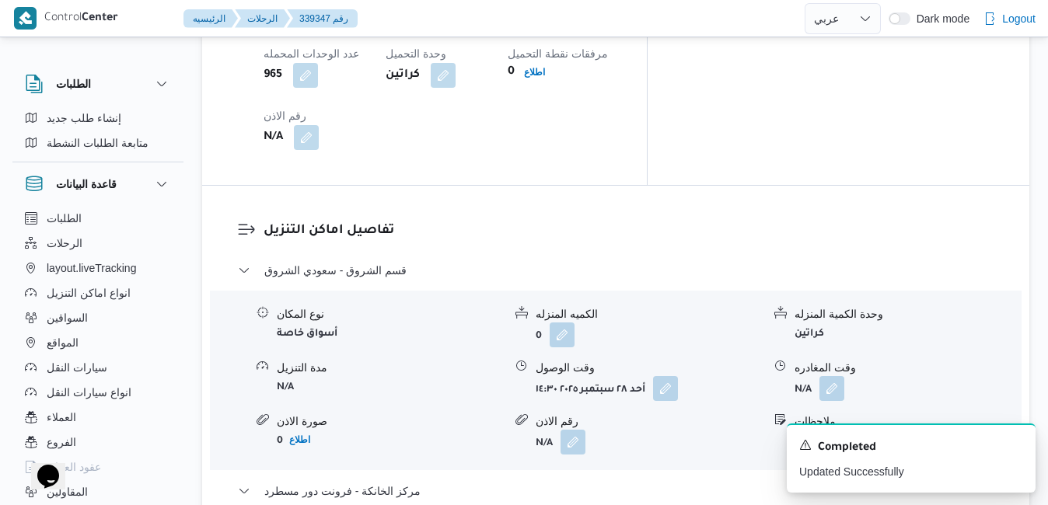
scroll to position [1408, 0]
click at [1020, 445] on icon "Dismiss toast" at bounding box center [1017, 444] width 12 height 12
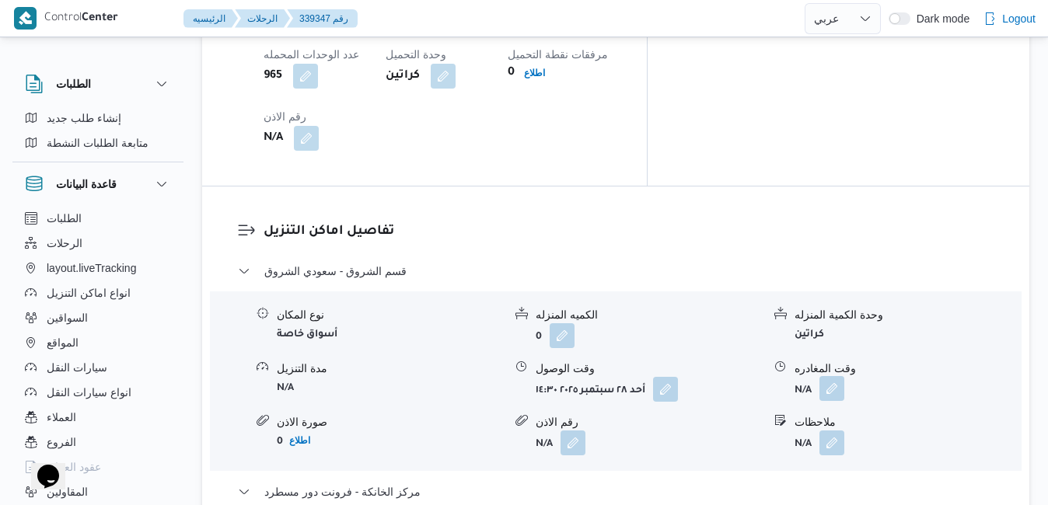
click at [843, 376] on button "button" at bounding box center [831, 388] width 25 height 25
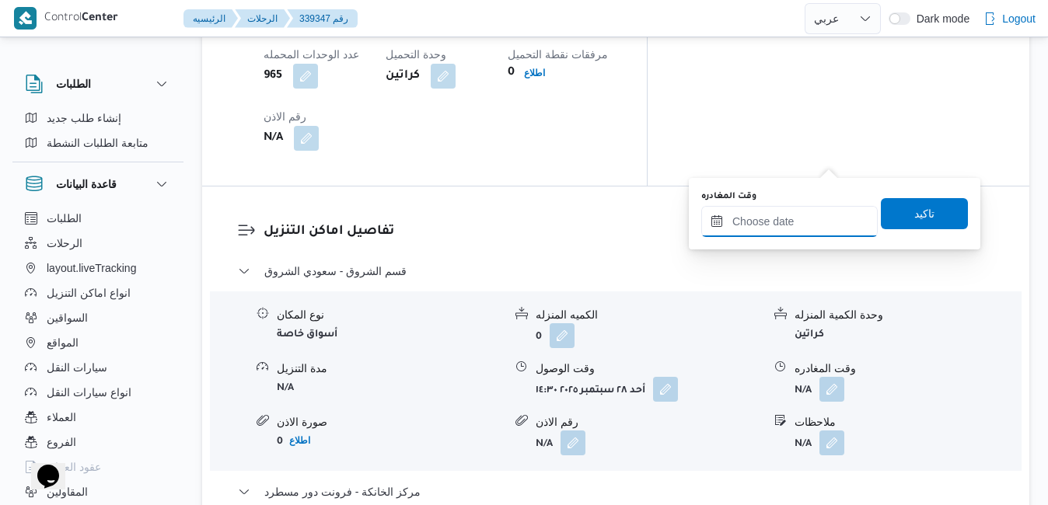
click at [808, 221] on input "وقت المغادره" at bounding box center [789, 221] width 176 height 31
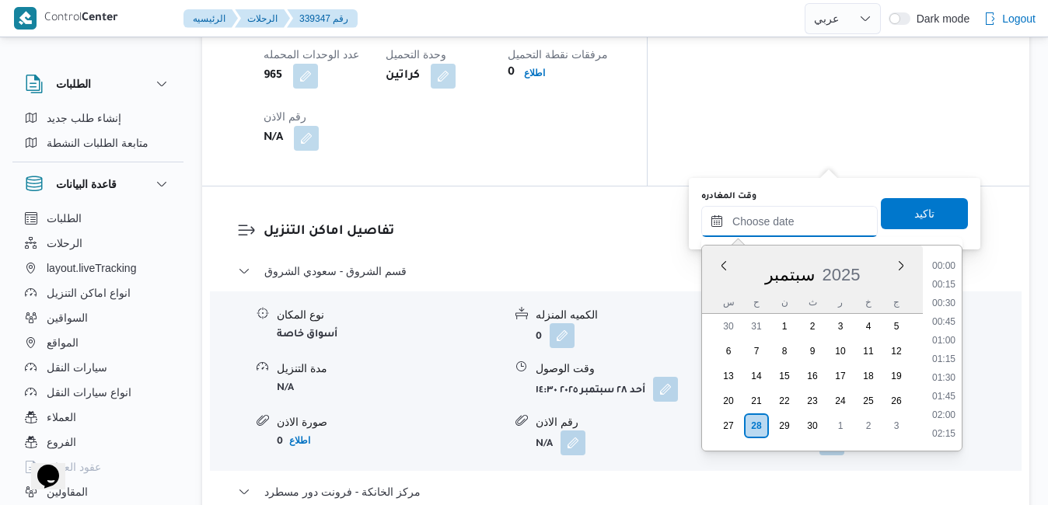
scroll to position [1454, 0]
click at [946, 288] on li "19:45" at bounding box center [944, 286] width 36 height 16
type input "٢٨/٠٩/٢٠٢٥ ١٩:٤٥"
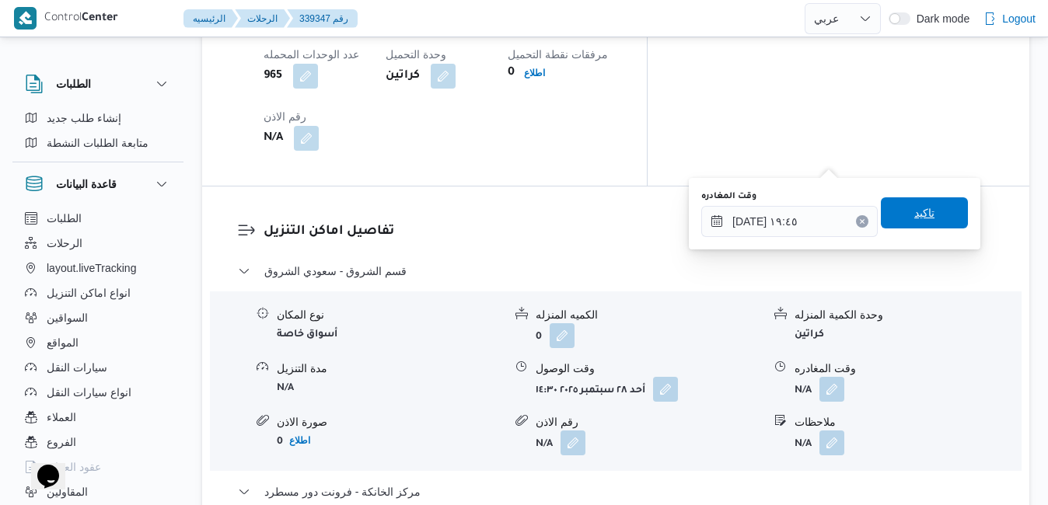
click at [939, 210] on span "تاكيد" at bounding box center [924, 212] width 87 height 31
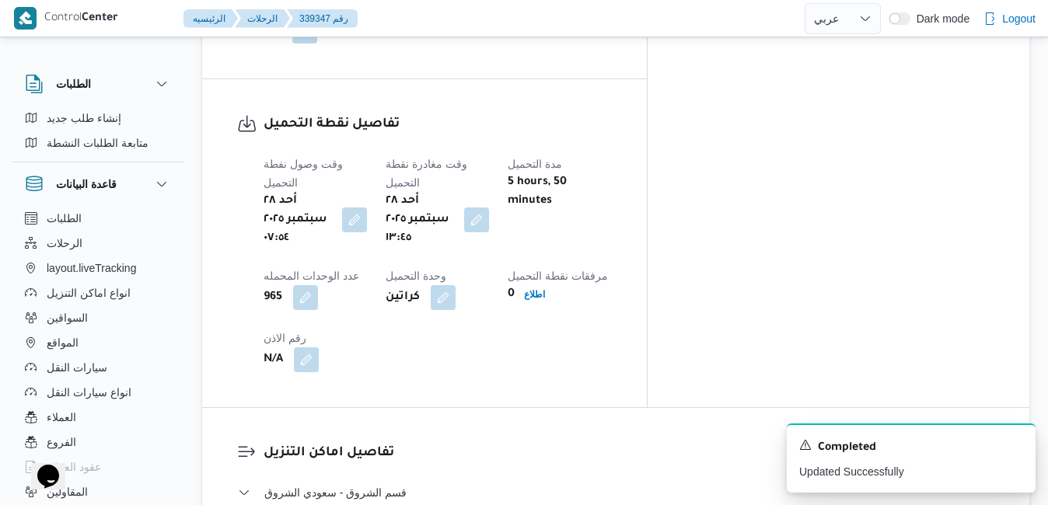
scroll to position [0, 0]
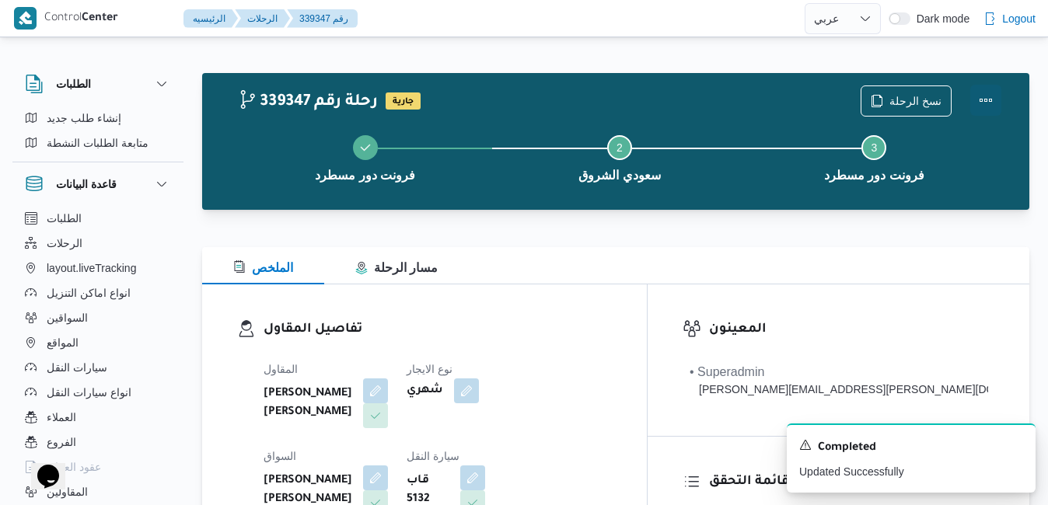
click at [983, 101] on button "Actions" at bounding box center [985, 100] width 31 height 31
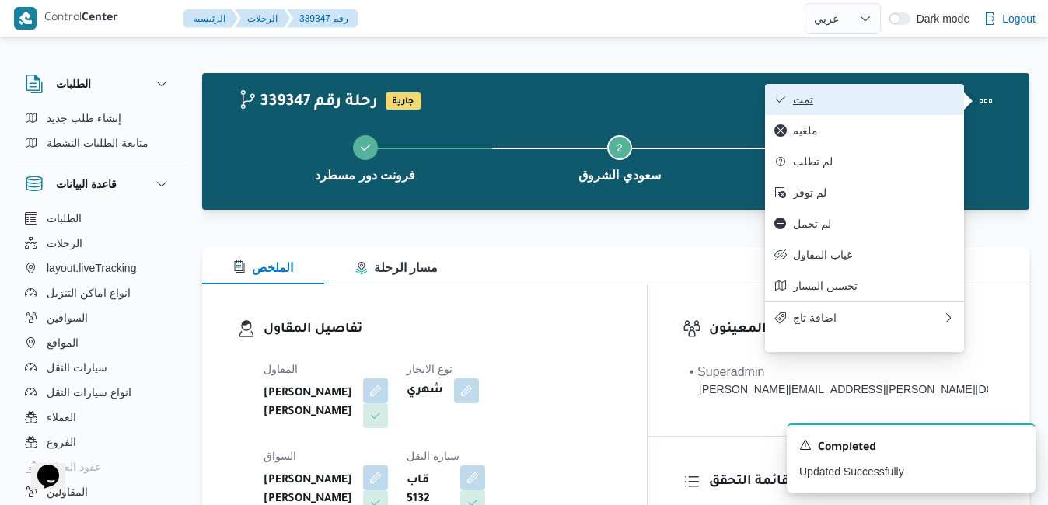
click at [885, 103] on span "تمت" at bounding box center [874, 99] width 162 height 12
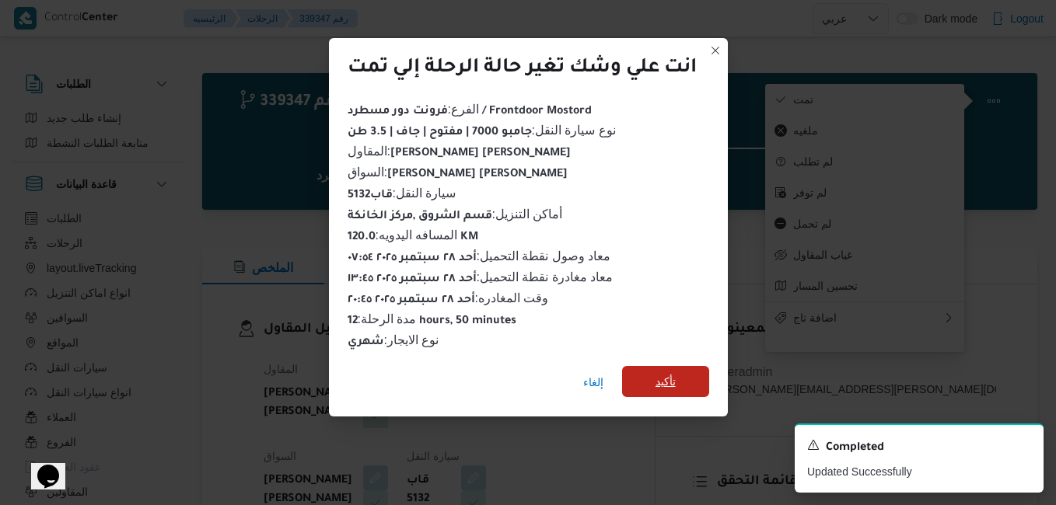
click at [684, 372] on span "تأكيد" at bounding box center [665, 381] width 87 height 31
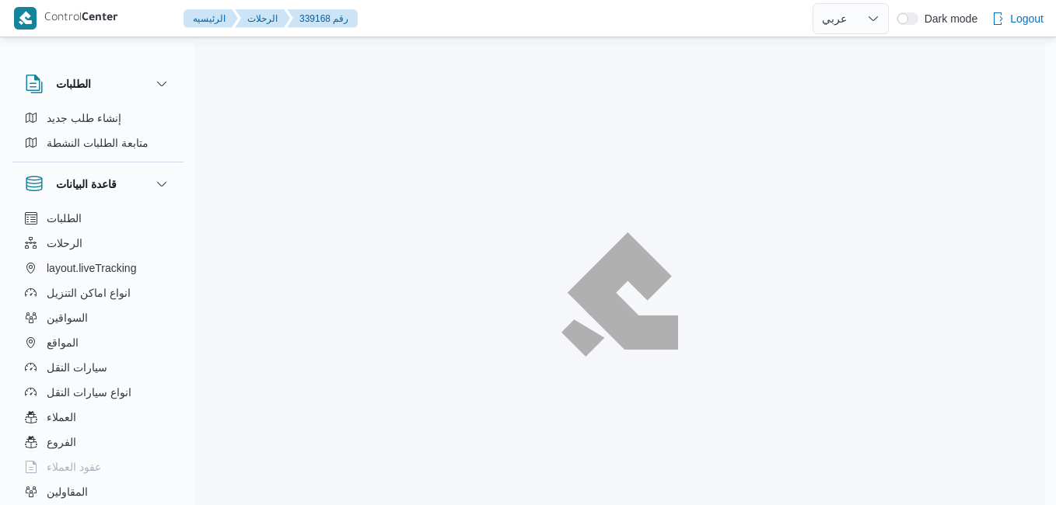
select select "ar"
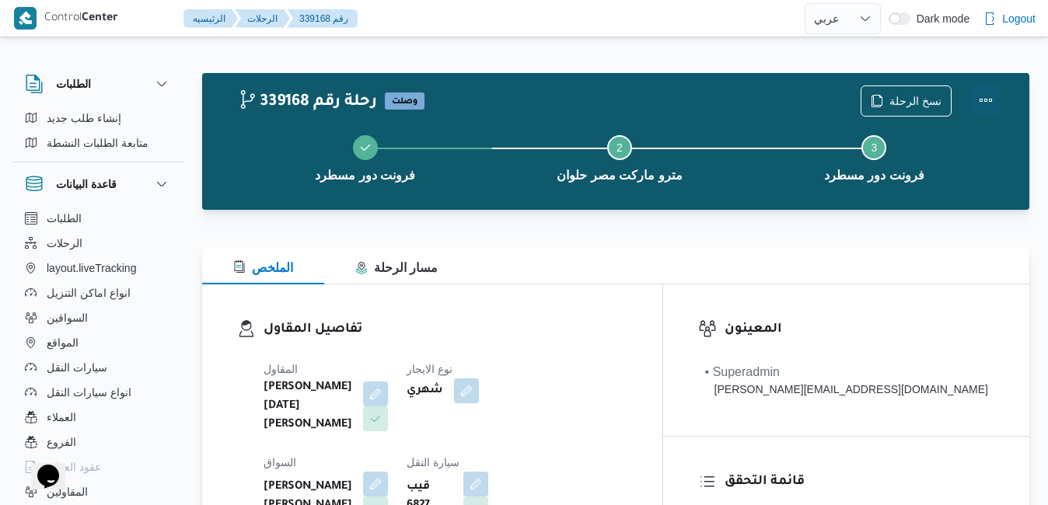
click at [984, 102] on button "Actions" at bounding box center [985, 100] width 31 height 31
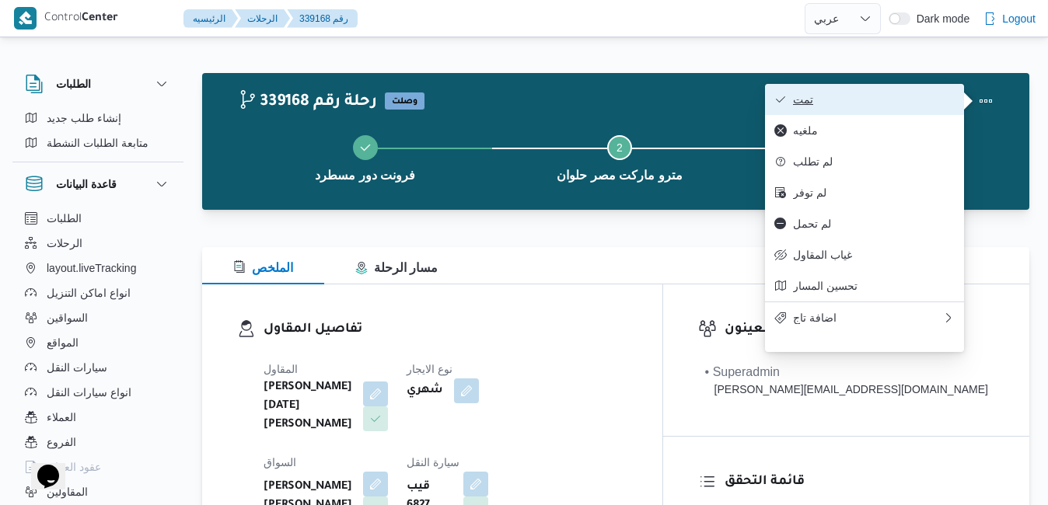
click at [922, 103] on span "تمت" at bounding box center [874, 99] width 162 height 12
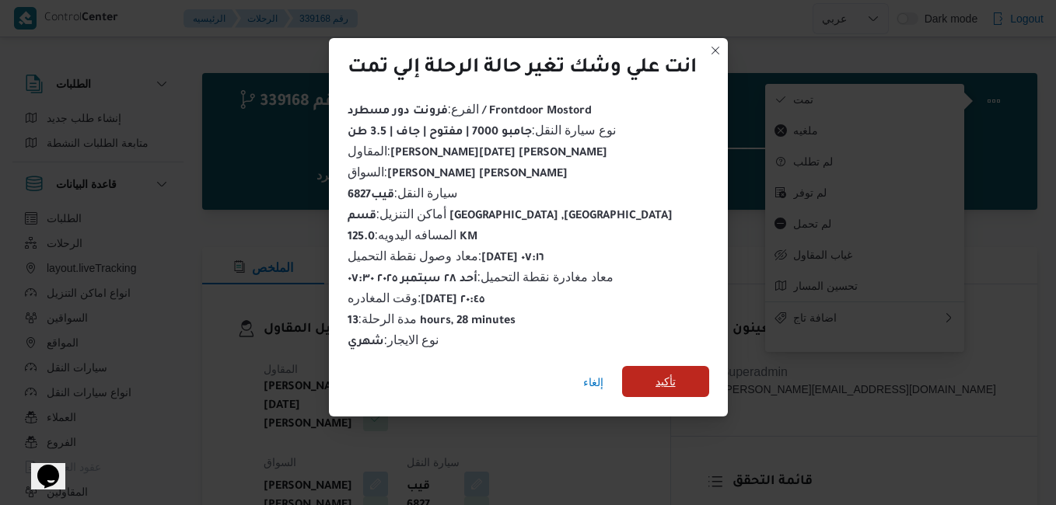
click at [680, 370] on span "تأكيد" at bounding box center [665, 381] width 87 height 31
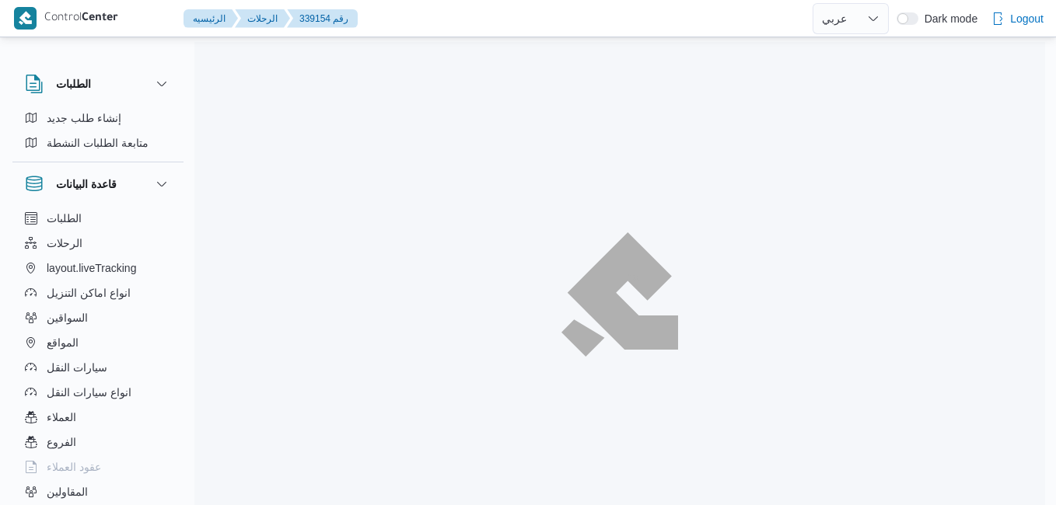
select select "ar"
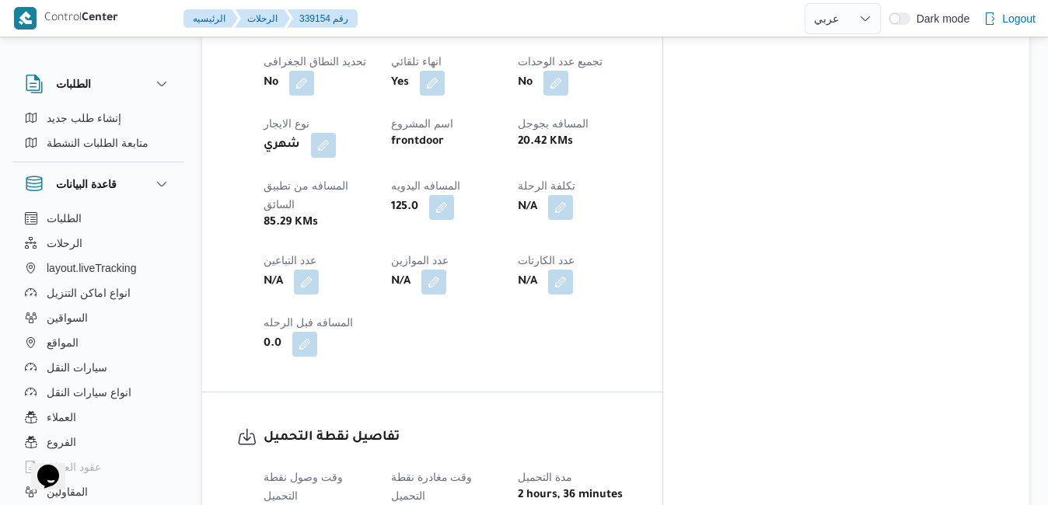
scroll to position [865, 0]
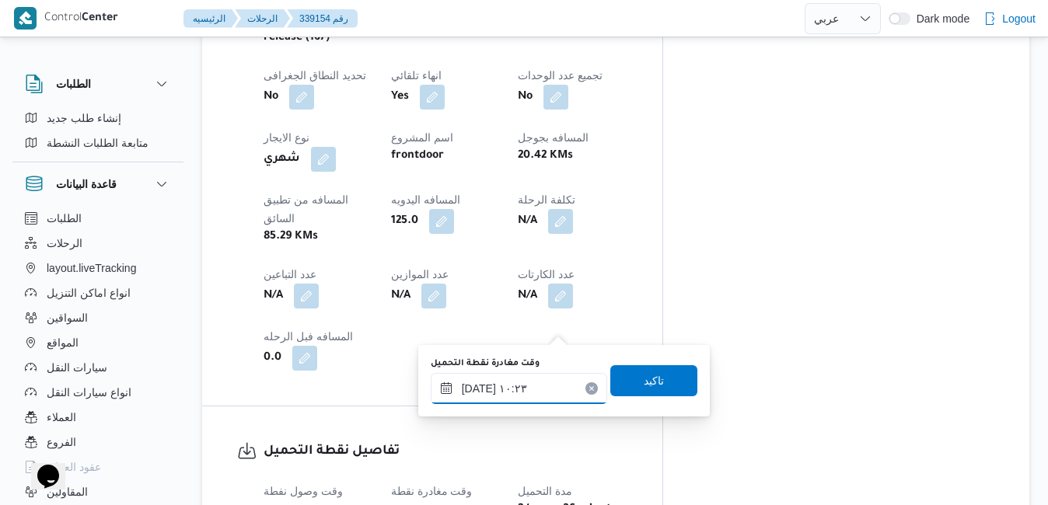
click at [503, 389] on input "[DATE] ١٠:٢٣" at bounding box center [519, 388] width 176 height 31
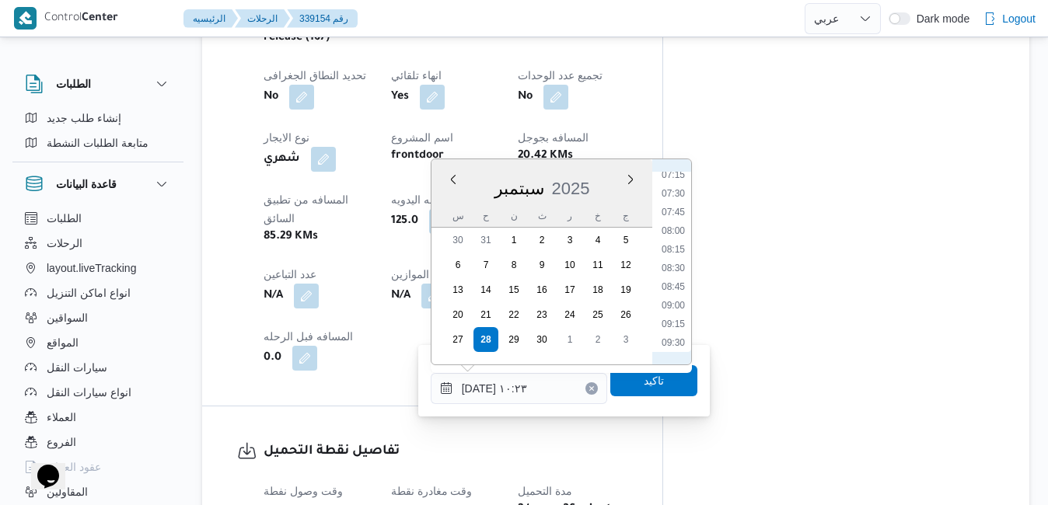
scroll to position [512, 0]
click at [679, 303] on li "08:30" at bounding box center [673, 302] width 36 height 16
type input "٢٨/٠٩/٢٠٢٥ ٠٨:٣٠"
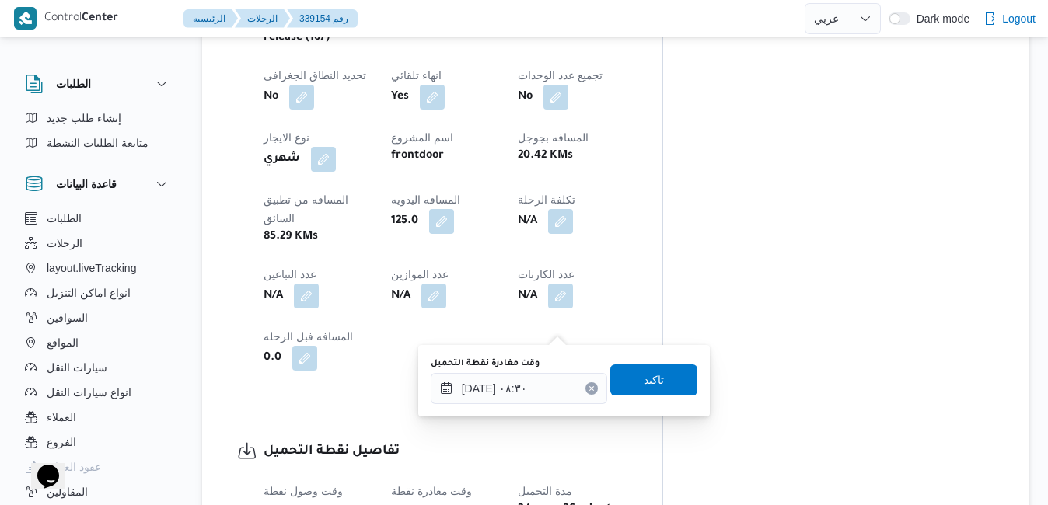
click at [645, 381] on span "تاكيد" at bounding box center [654, 380] width 20 height 19
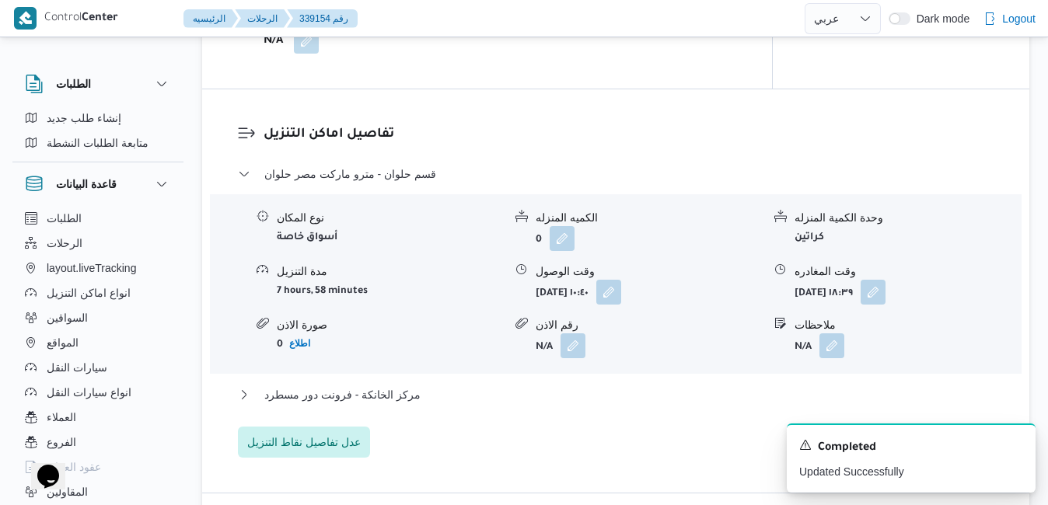
scroll to position [1269, 0]
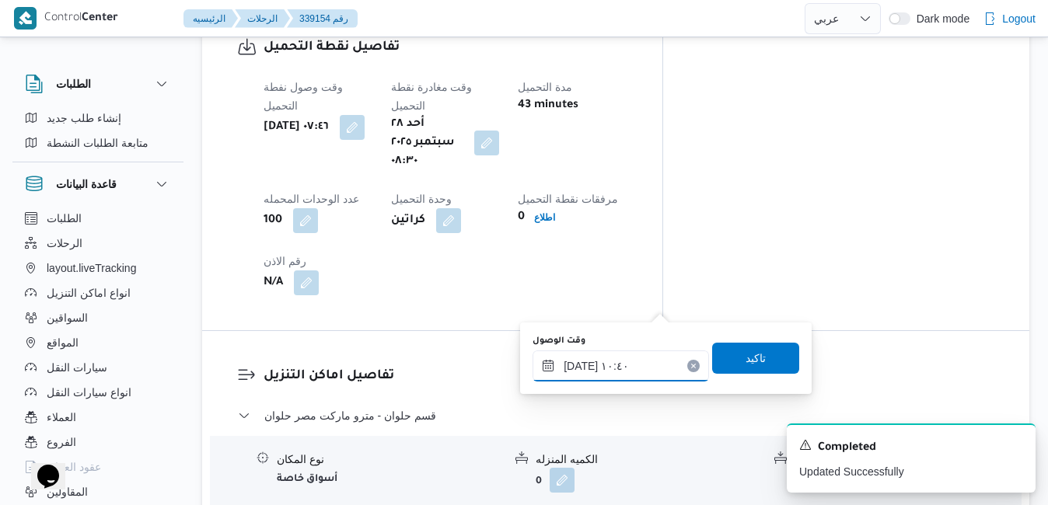
click at [583, 377] on input "٢٨/٠٩/٢٠٢٥ ١٠:٤٠" at bounding box center [620, 366] width 176 height 31
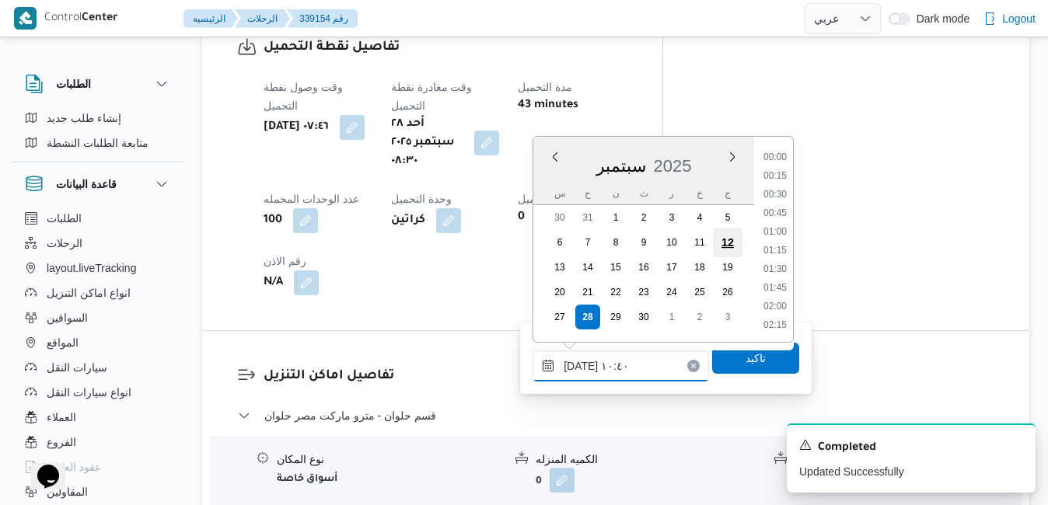
scroll to position [689, 0]
click at [785, 202] on li "09:45" at bounding box center [775, 196] width 36 height 16
type input "٢٨/٠٩/٢٠٢٥ ٠٩:٤٥"
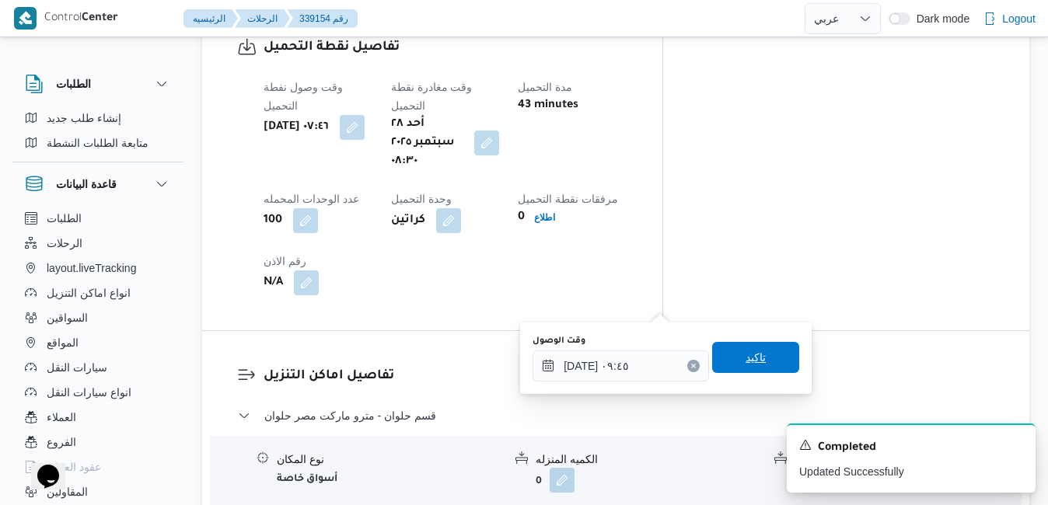
click at [728, 365] on span "تاكيد" at bounding box center [755, 357] width 87 height 31
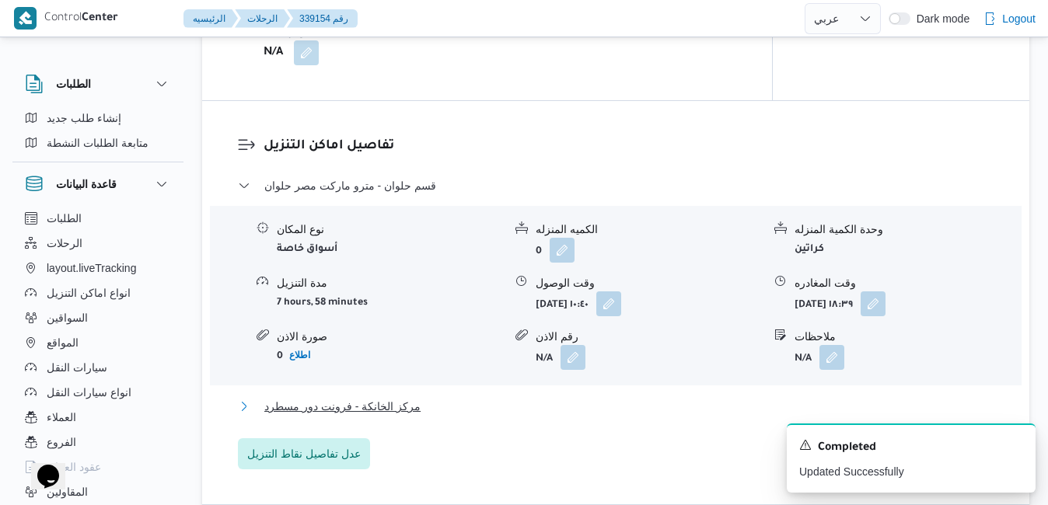
click at [627, 410] on button "مركز الخانكة - فرونت دور مسطرد" at bounding box center [616, 406] width 756 height 19
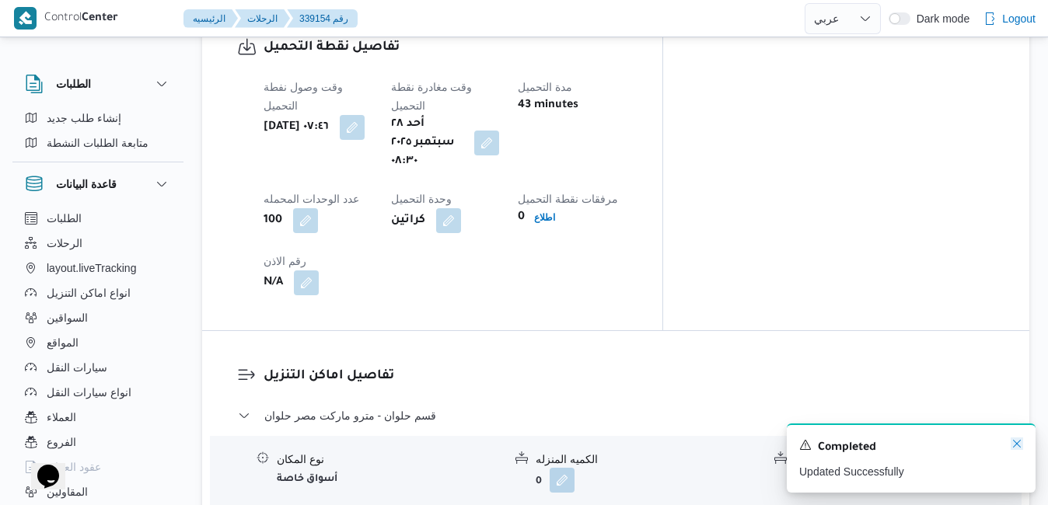
click at [1013, 445] on icon "Dismiss toast" at bounding box center [1017, 444] width 12 height 12
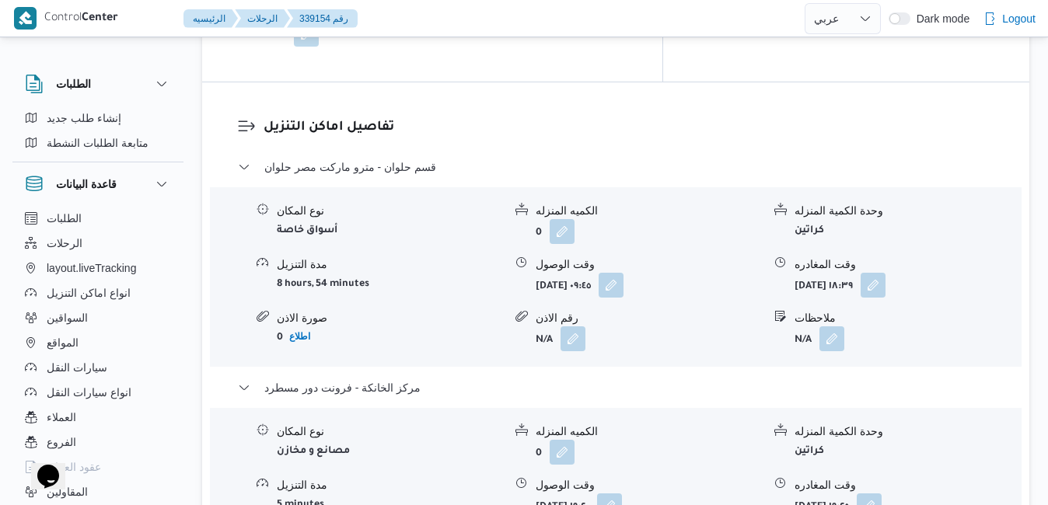
scroll to position [0, 0]
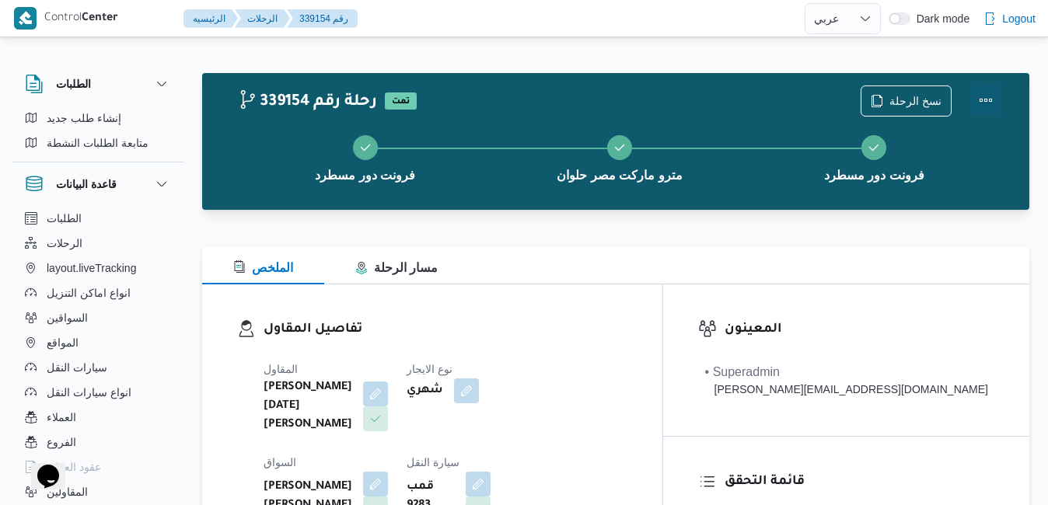
click at [991, 94] on button "Actions" at bounding box center [985, 100] width 31 height 31
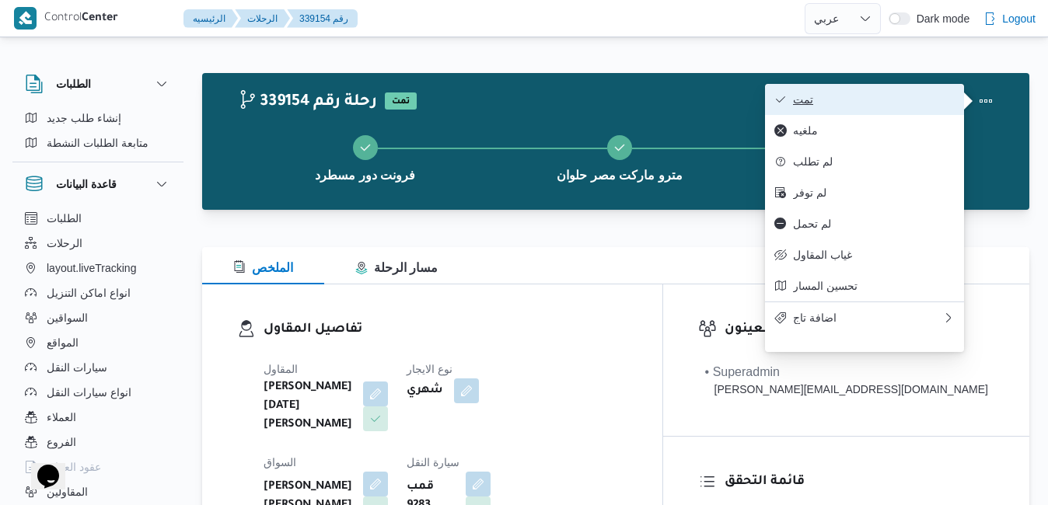
click at [893, 103] on span "تمت" at bounding box center [874, 99] width 162 height 12
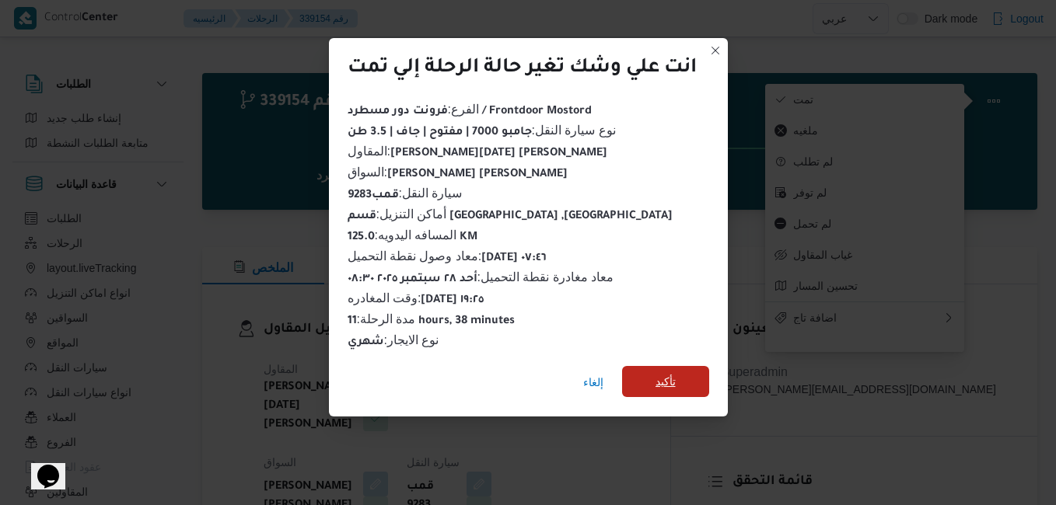
click at [672, 372] on span "تأكيد" at bounding box center [665, 381] width 20 height 19
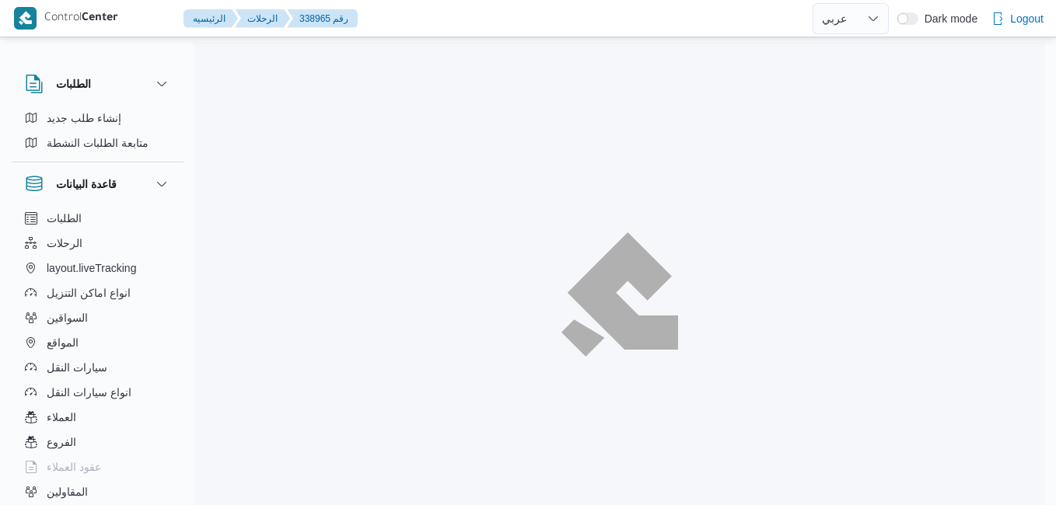
select select "ar"
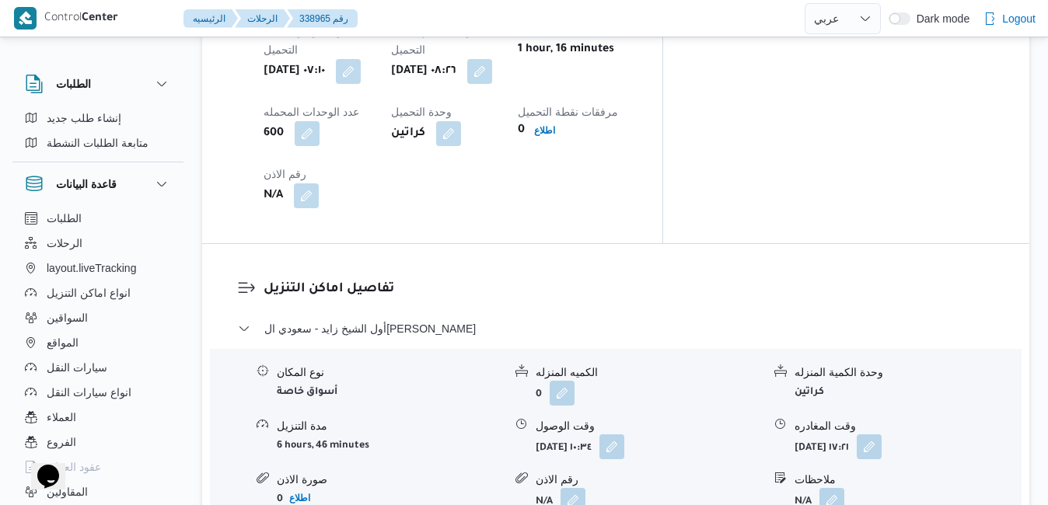
scroll to position [1368, 0]
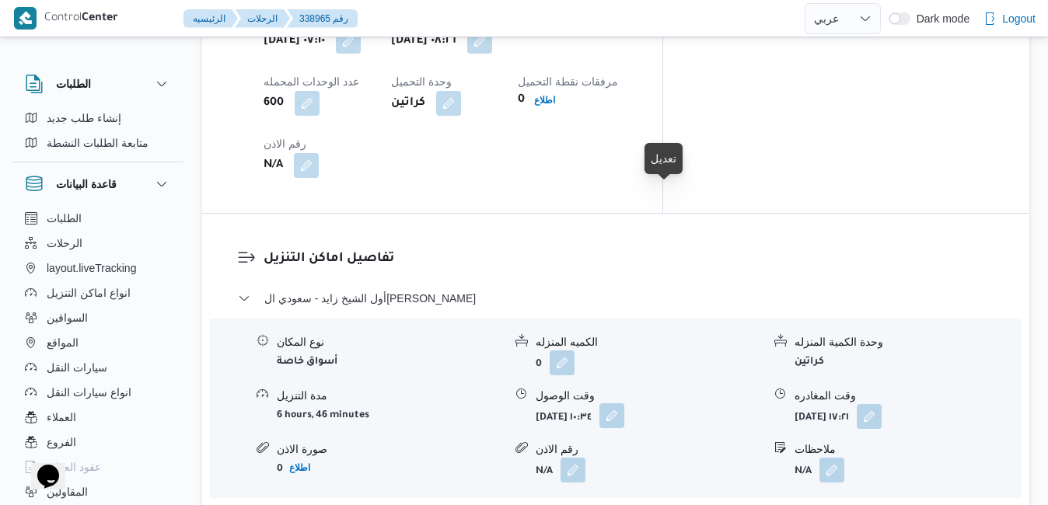
click at [624, 403] on button "button" at bounding box center [611, 415] width 25 height 25
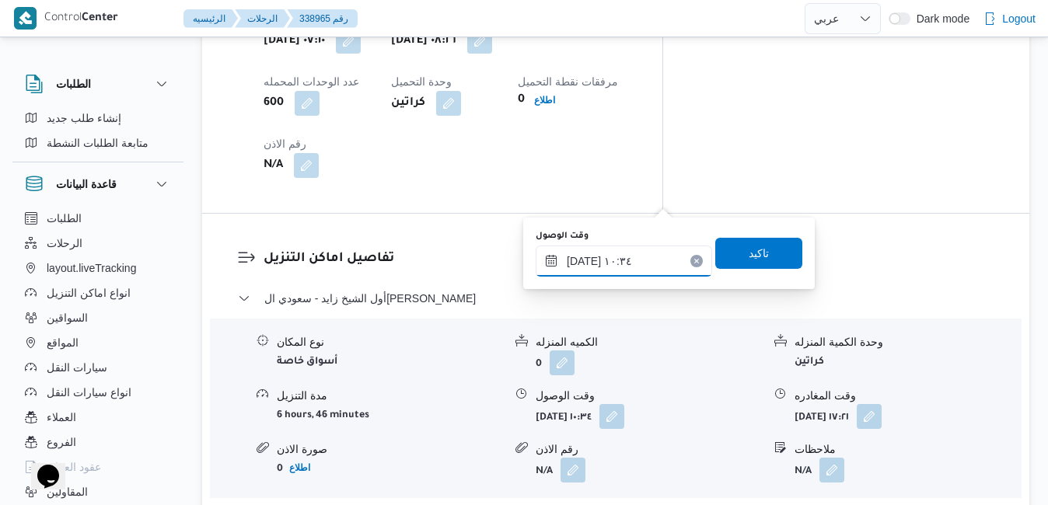
click at [623, 264] on input "[DATE] ١٠:٣٤" at bounding box center [624, 261] width 176 height 31
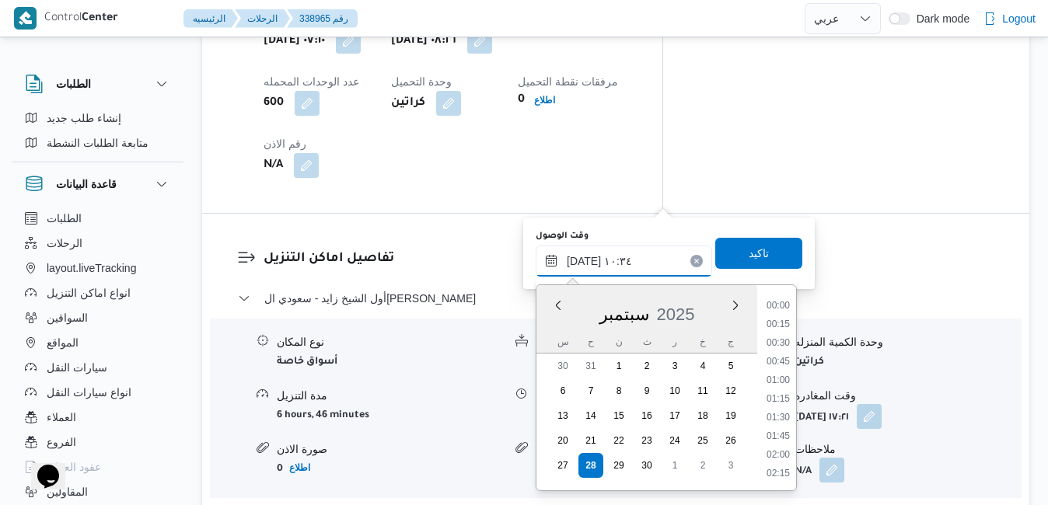
scroll to position [689, 0]
click at [777, 326] on li "09:30" at bounding box center [778, 326] width 36 height 16
type input "[DATE] ٠٩:٣٠"
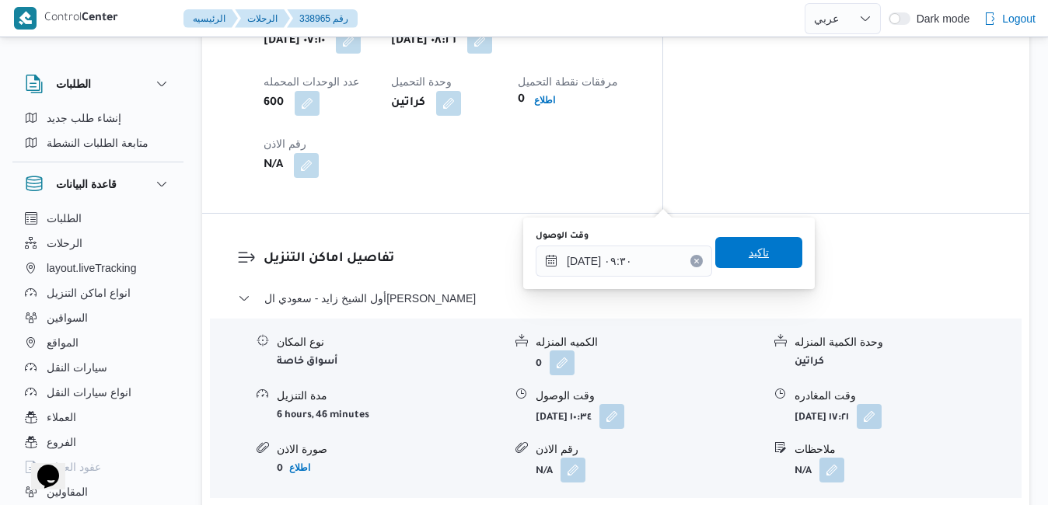
click at [766, 254] on span "تاكيد" at bounding box center [758, 252] width 87 height 31
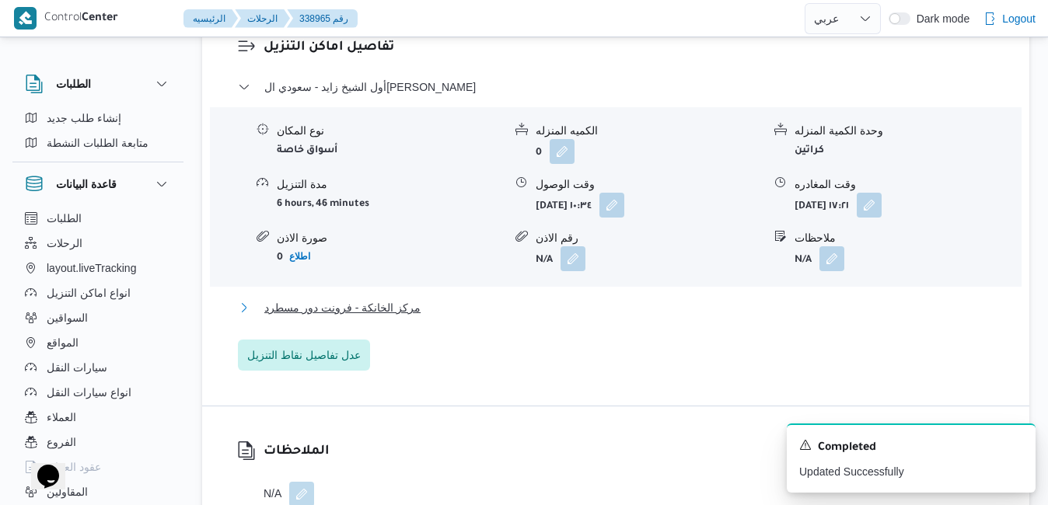
click at [721, 299] on button "مركز الخانكة - فرونت دور مسطرد" at bounding box center [616, 308] width 756 height 19
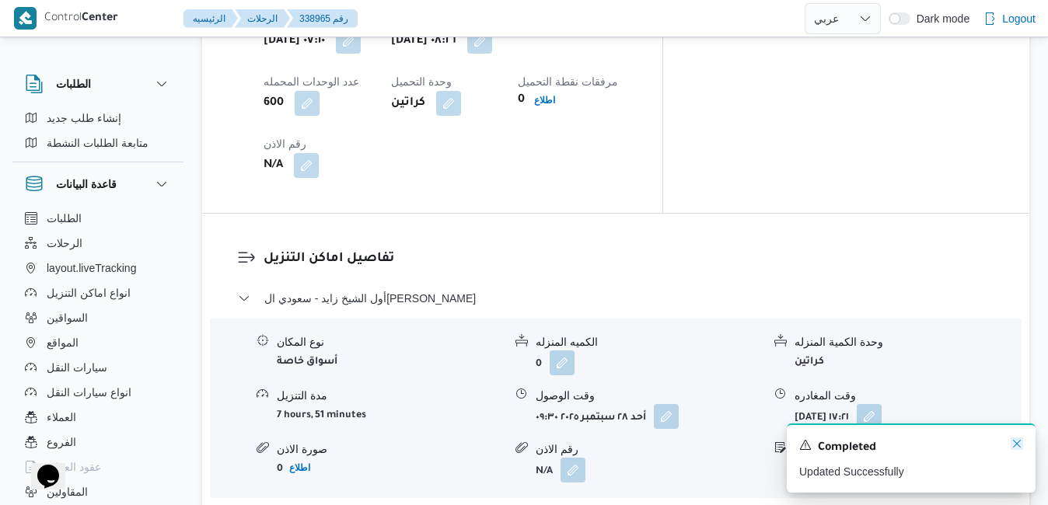
click at [1017, 442] on icon "Dismiss toast" at bounding box center [1017, 444] width 12 height 12
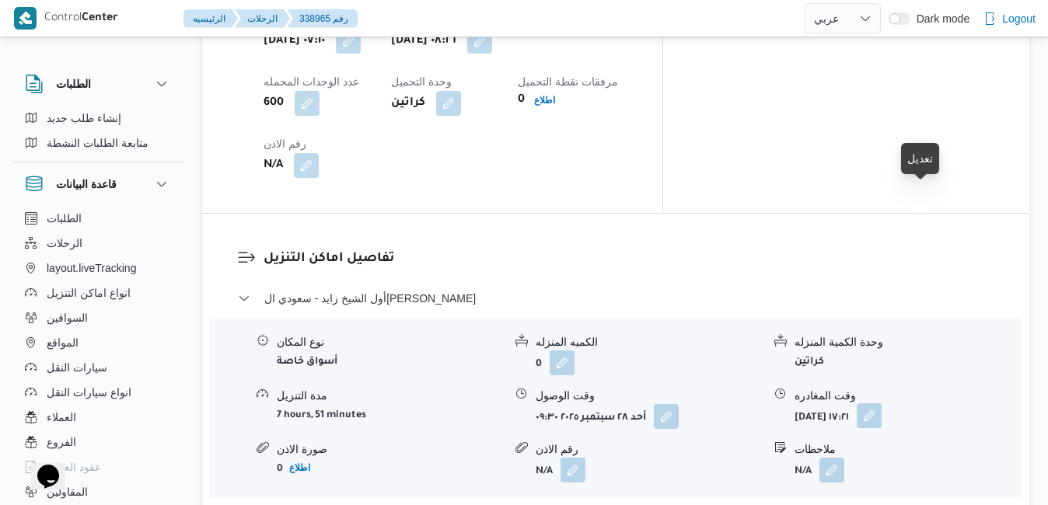
click at [882, 403] on button "button" at bounding box center [869, 415] width 25 height 25
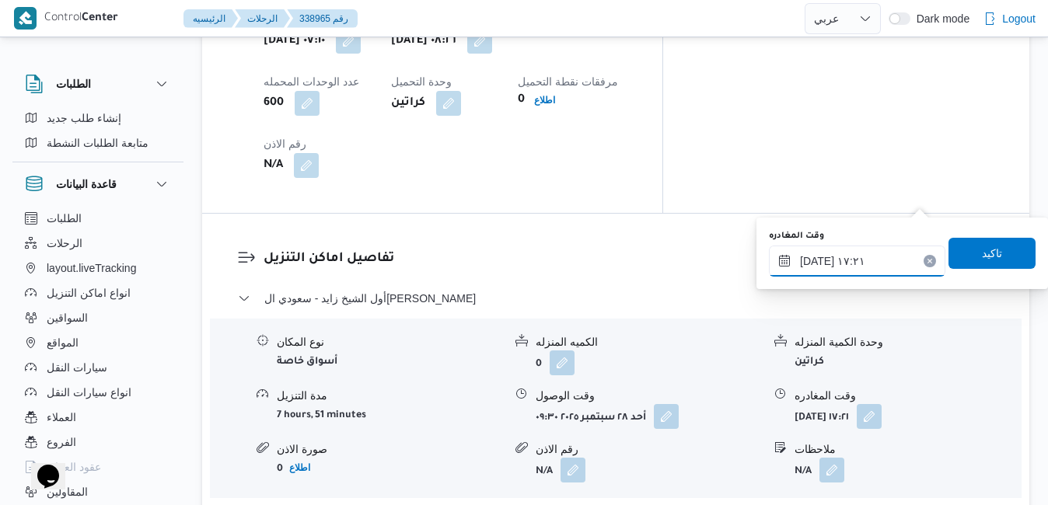
click at [871, 260] on input "[DATE] ١٧:٢١" at bounding box center [857, 261] width 176 height 31
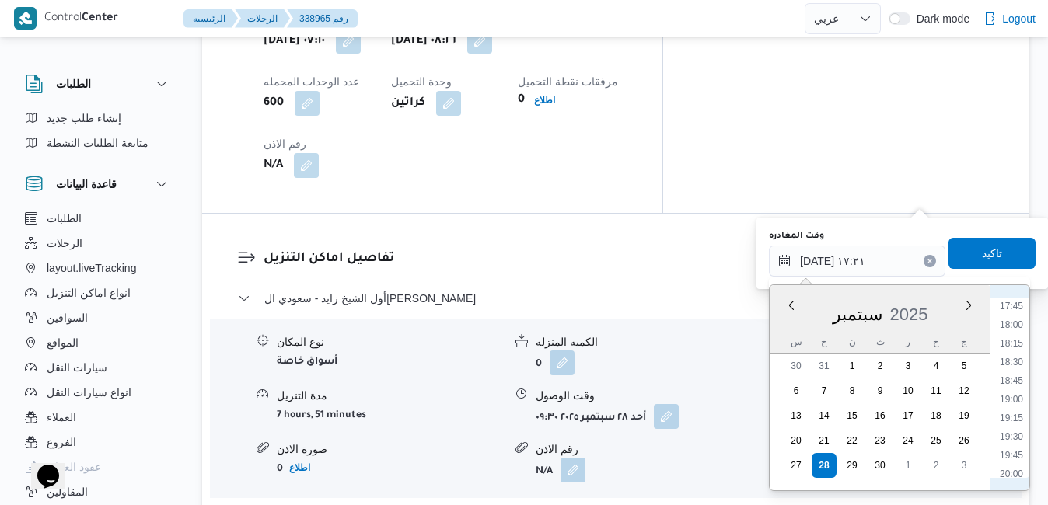
scroll to position [1350, 0]
click at [1018, 431] on li "19:45" at bounding box center [1011, 429] width 36 height 16
type input "[DATE] ١٩:٤٥"
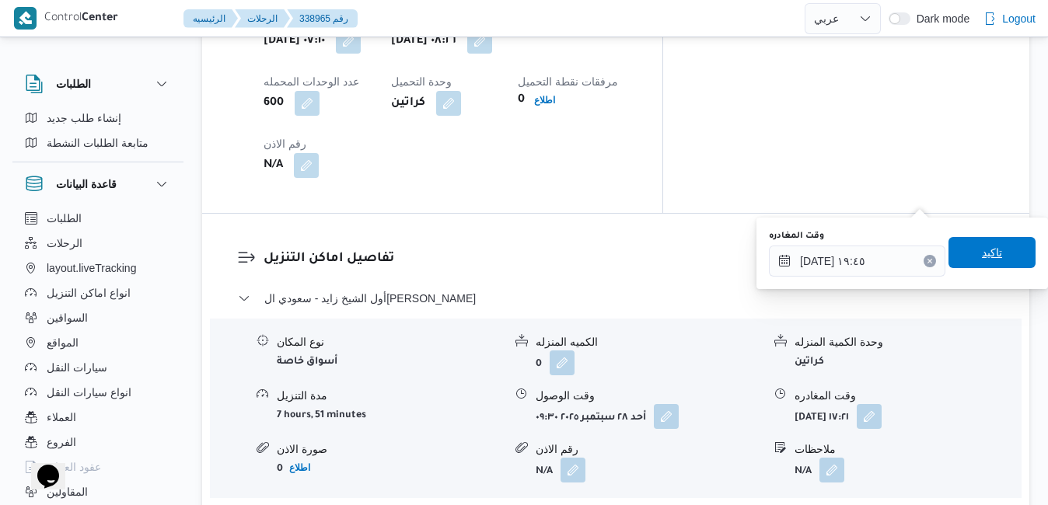
click at [990, 256] on span "تاكيد" at bounding box center [991, 252] width 87 height 31
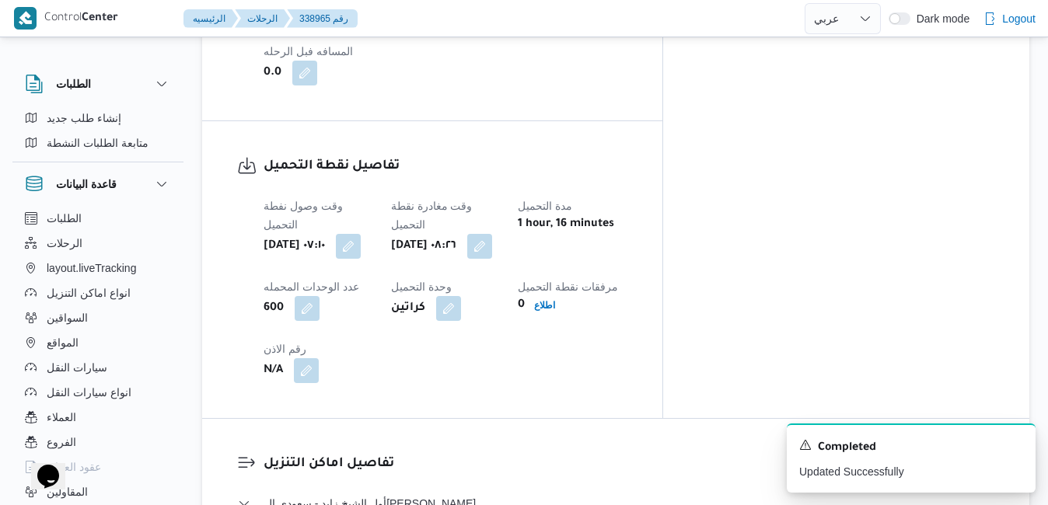
scroll to position [0, 0]
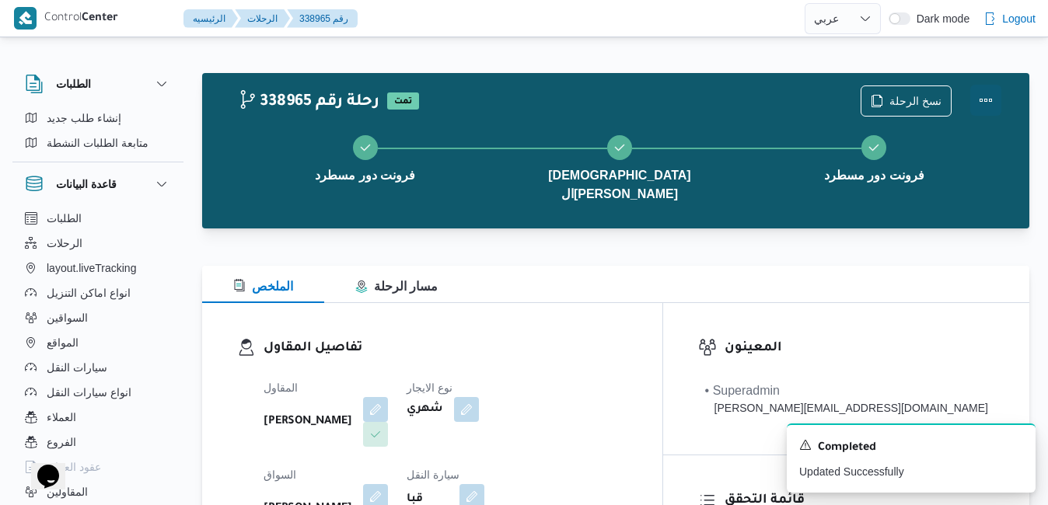
click at [979, 100] on button "Actions" at bounding box center [985, 100] width 31 height 31
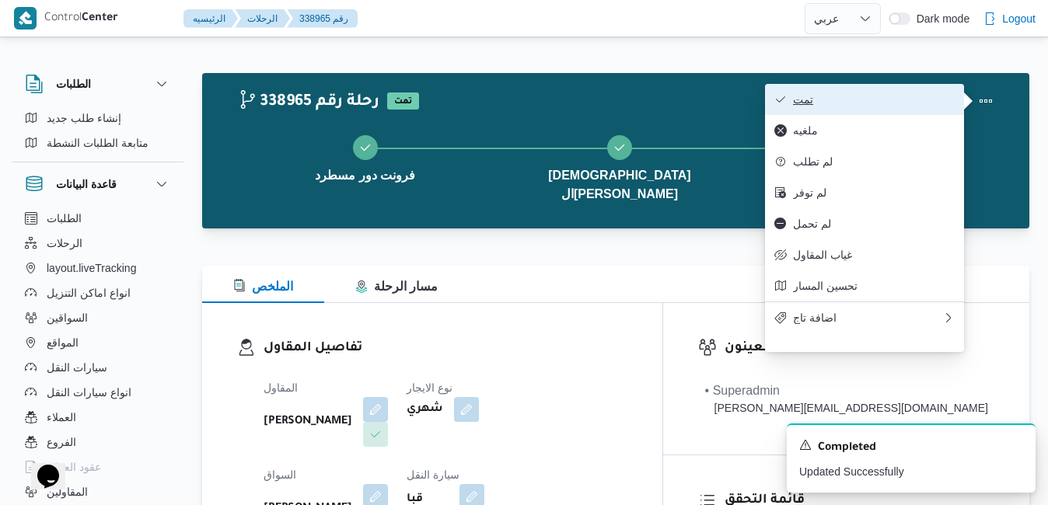
click at [909, 99] on span "تمت" at bounding box center [874, 99] width 162 height 12
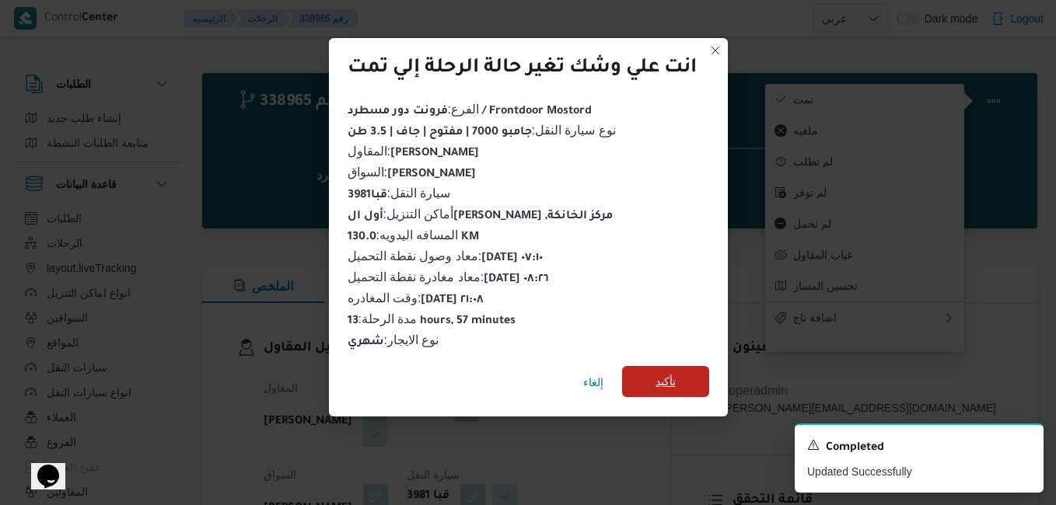
click at [662, 381] on span "تأكيد" at bounding box center [665, 381] width 20 height 19
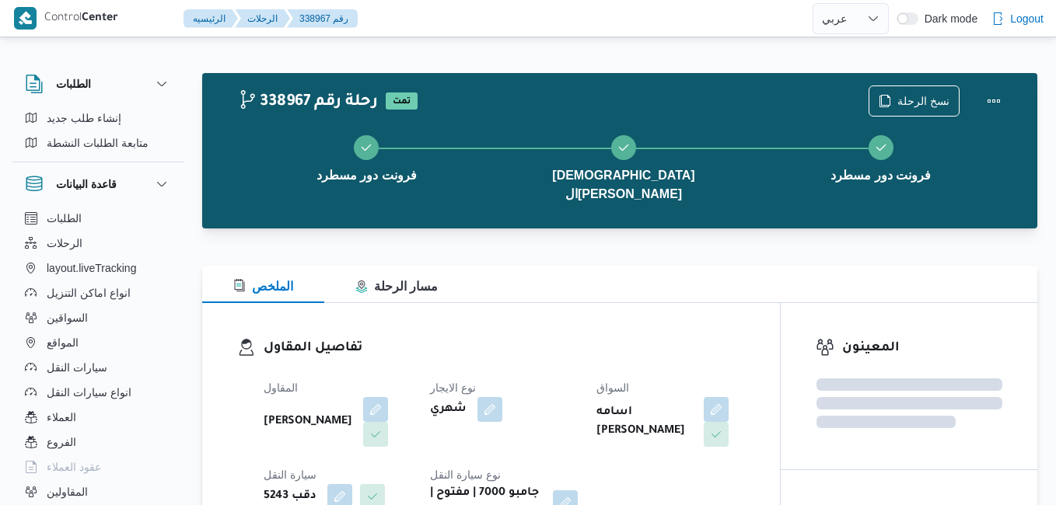
select select "ar"
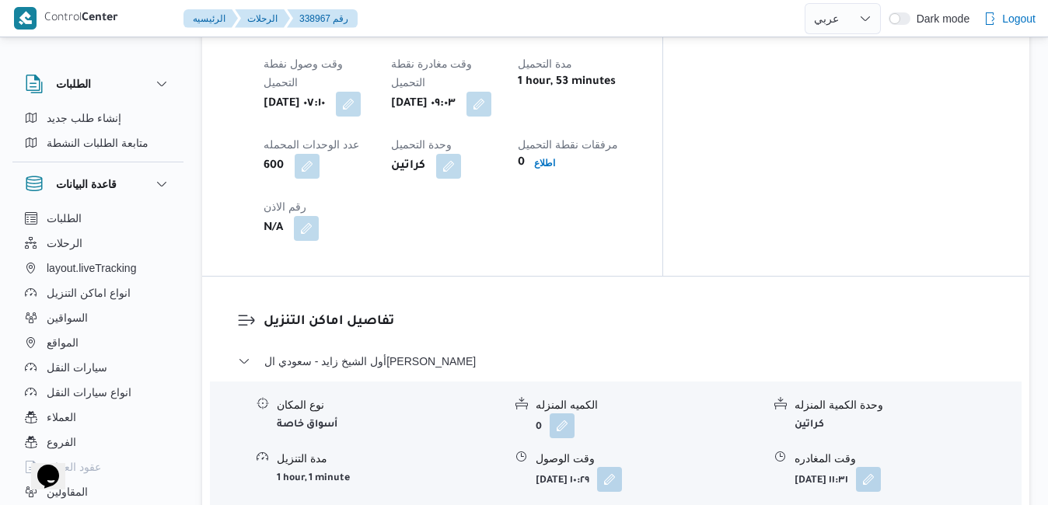
scroll to position [1325, 0]
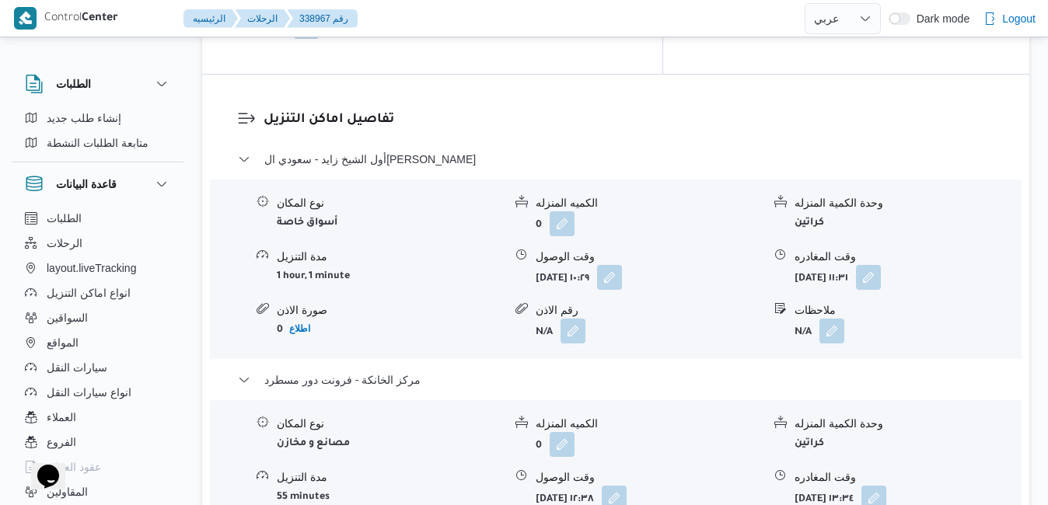
scroll to position [1543, 0]
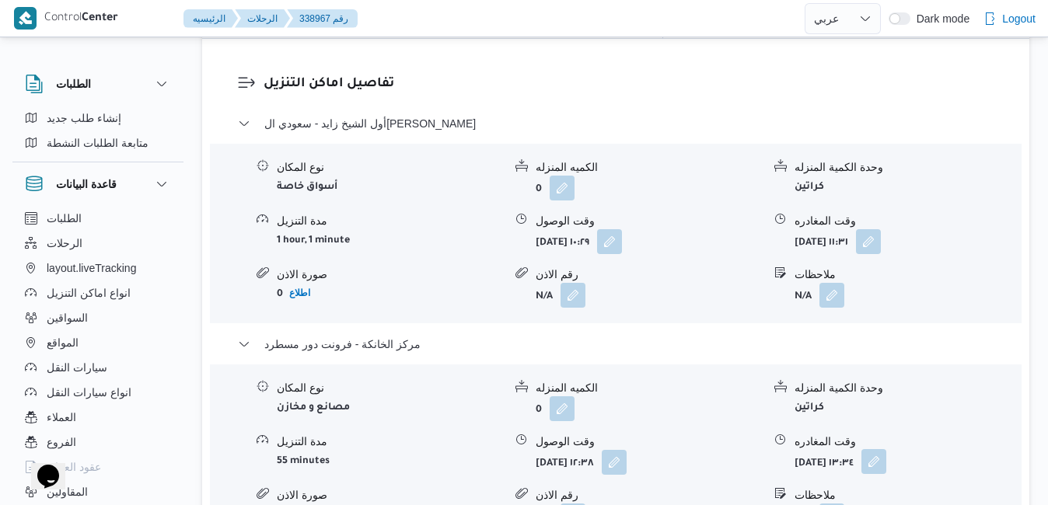
click at [886, 449] on button "button" at bounding box center [873, 461] width 25 height 25
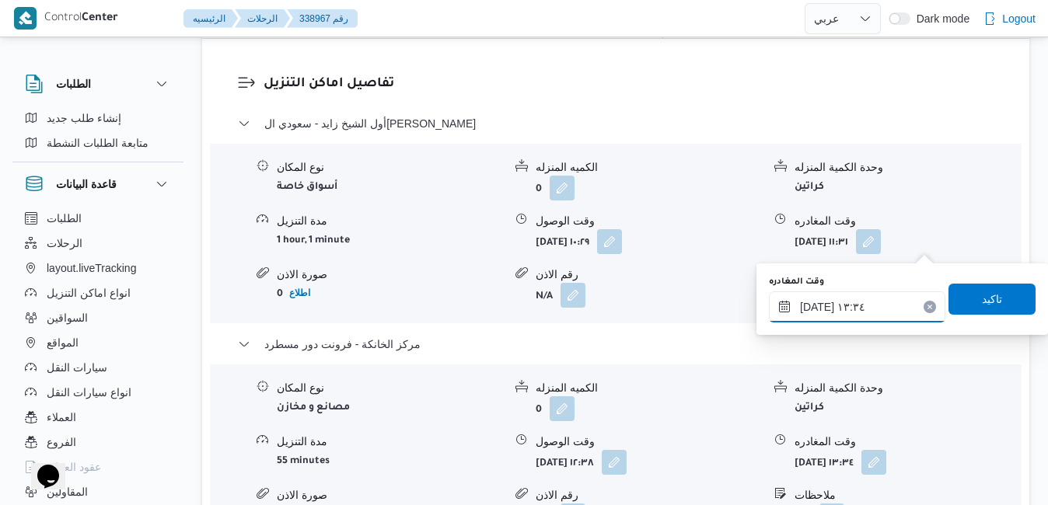
click at [869, 319] on input "[DATE] ١٣:٣٤" at bounding box center [857, 307] width 176 height 31
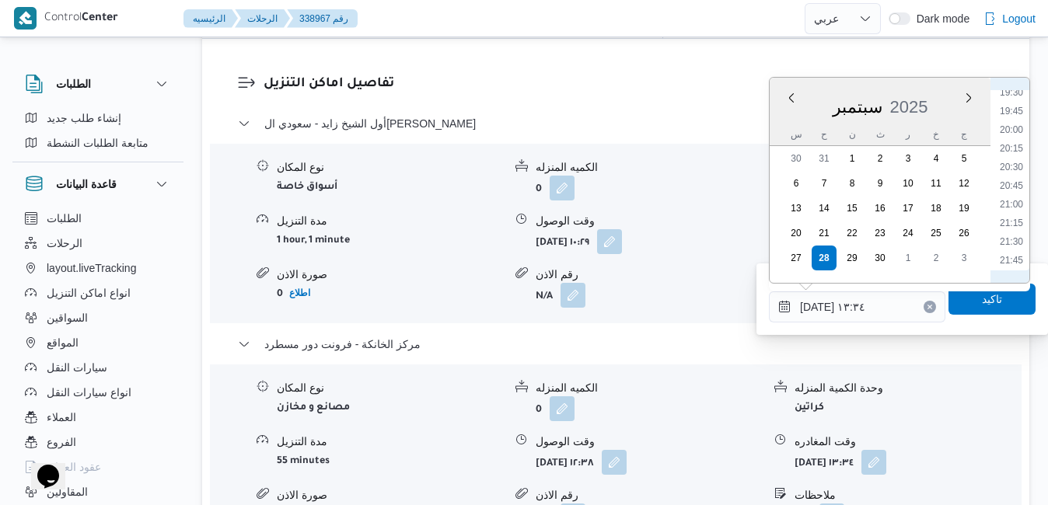
scroll to position [1491, 0]
click at [1012, 137] on li "20:30" at bounding box center [1011, 137] width 36 height 16
type input "[DATE] ٢٠:٣٠"
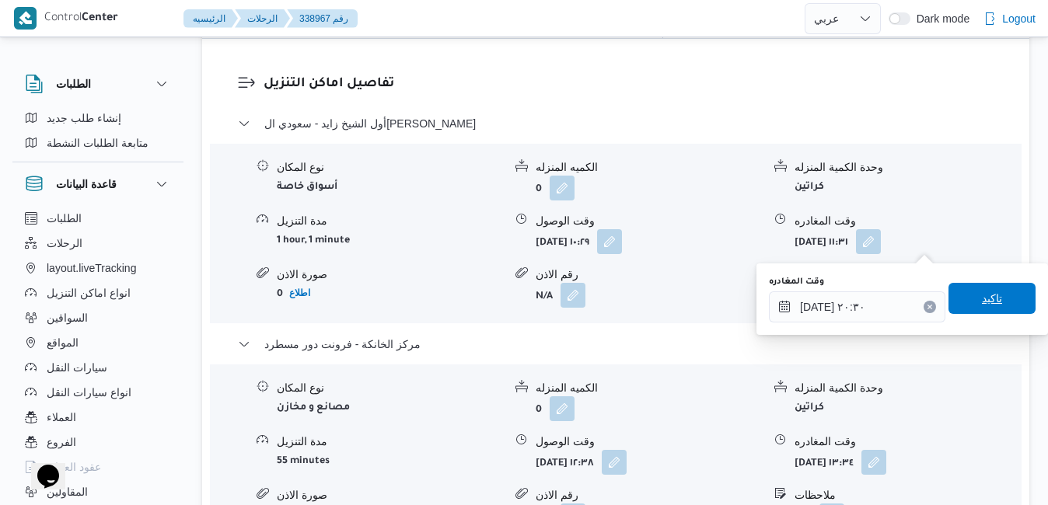
click at [964, 299] on span "تاكيد" at bounding box center [991, 298] width 87 height 31
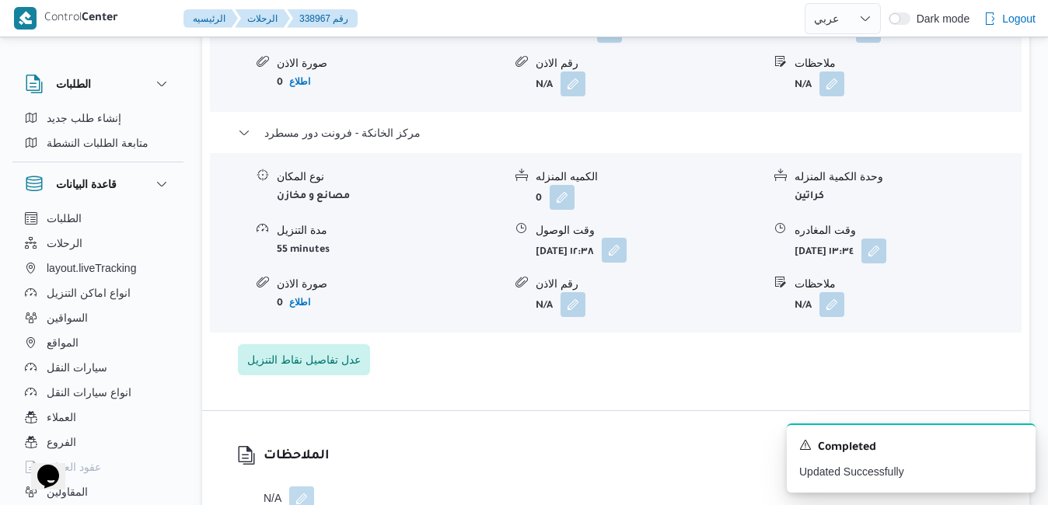
click at [627, 240] on button "button" at bounding box center [614, 250] width 25 height 25
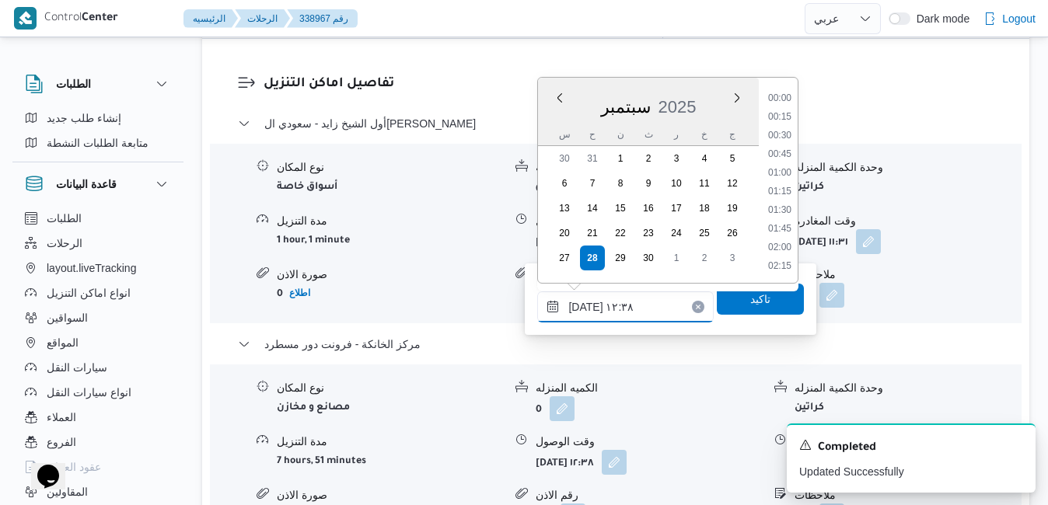
click at [636, 302] on input "[DATE] ١٢:٣٨" at bounding box center [625, 307] width 176 height 31
click at [782, 193] on li "20:15" at bounding box center [780, 193] width 36 height 16
type input "[DATE] ٢٠:١٥"
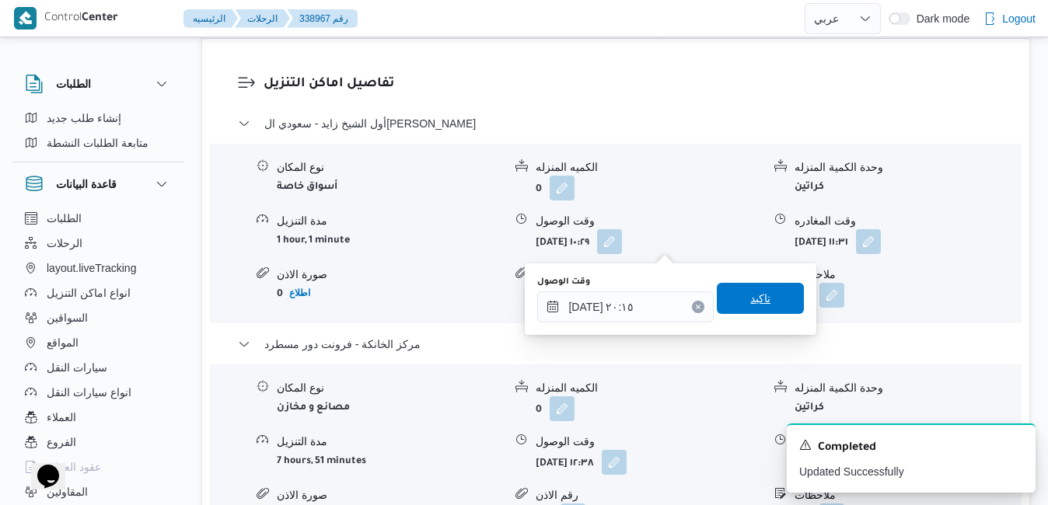
click at [750, 297] on span "تاكيد" at bounding box center [760, 298] width 20 height 19
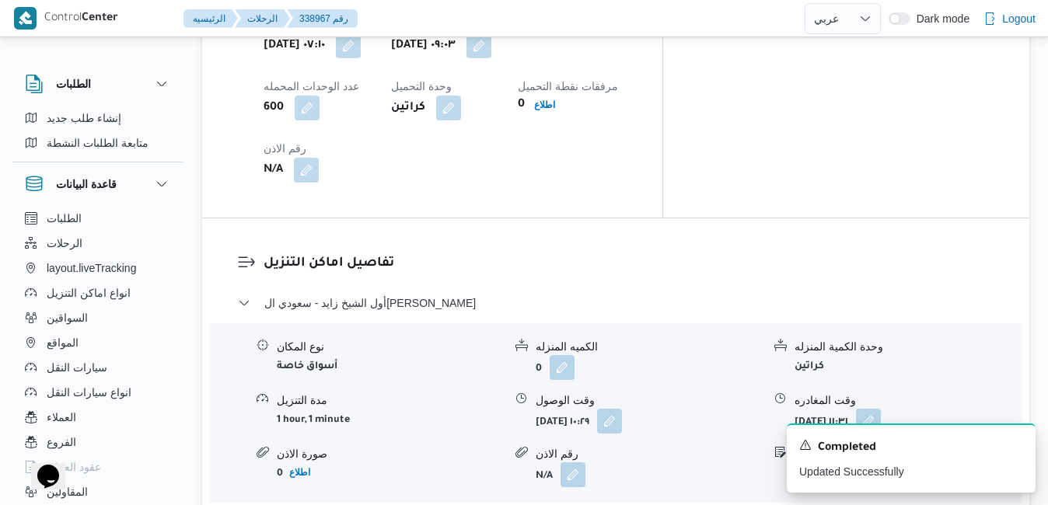
scroll to position [1356, 0]
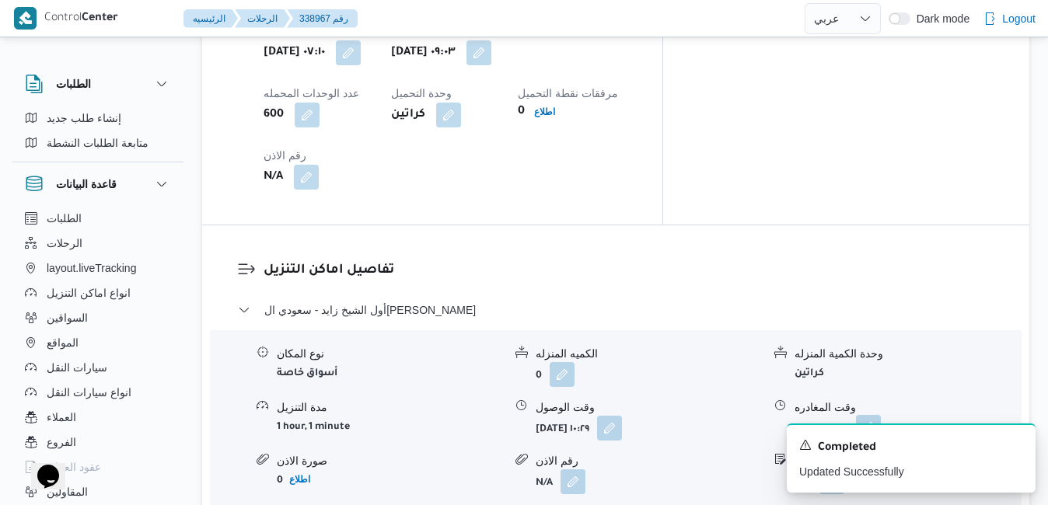
click at [881, 415] on button "button" at bounding box center [868, 427] width 25 height 25
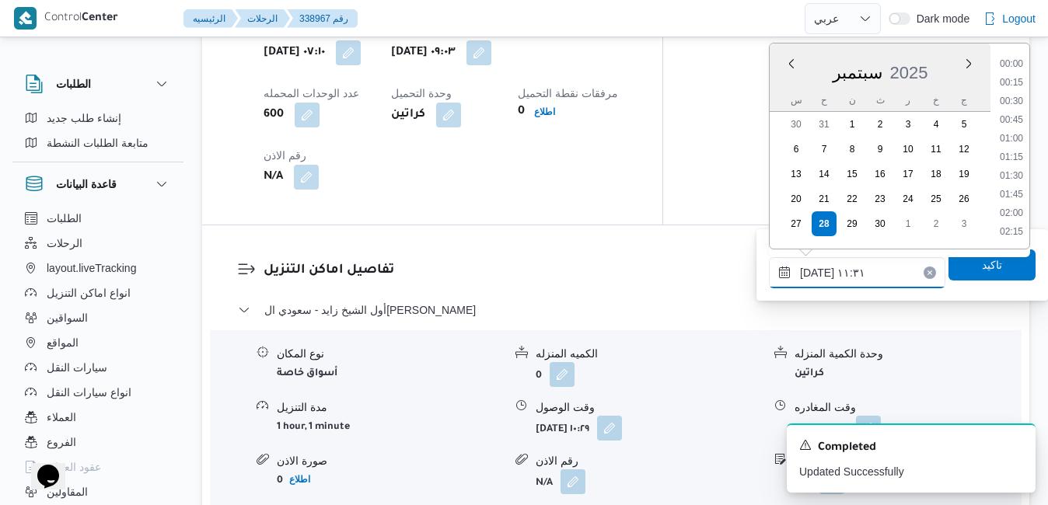
click at [871, 271] on input "[DATE] ١١:٣١" at bounding box center [857, 272] width 176 height 31
click at [1014, 109] on li "19:15" at bounding box center [1011, 106] width 36 height 16
type input "[DATE] ١٩:١٥"
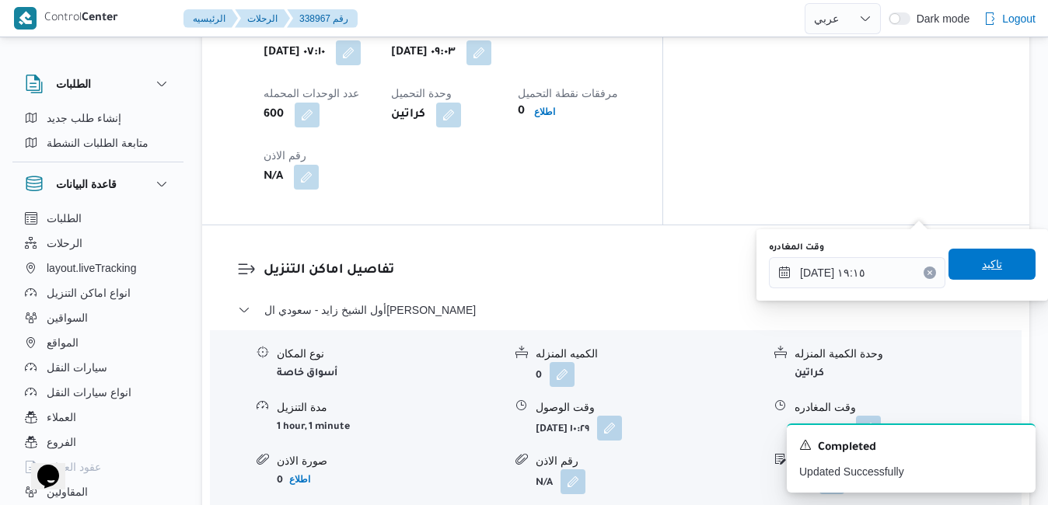
click at [982, 260] on span "تاكيد" at bounding box center [992, 264] width 20 height 19
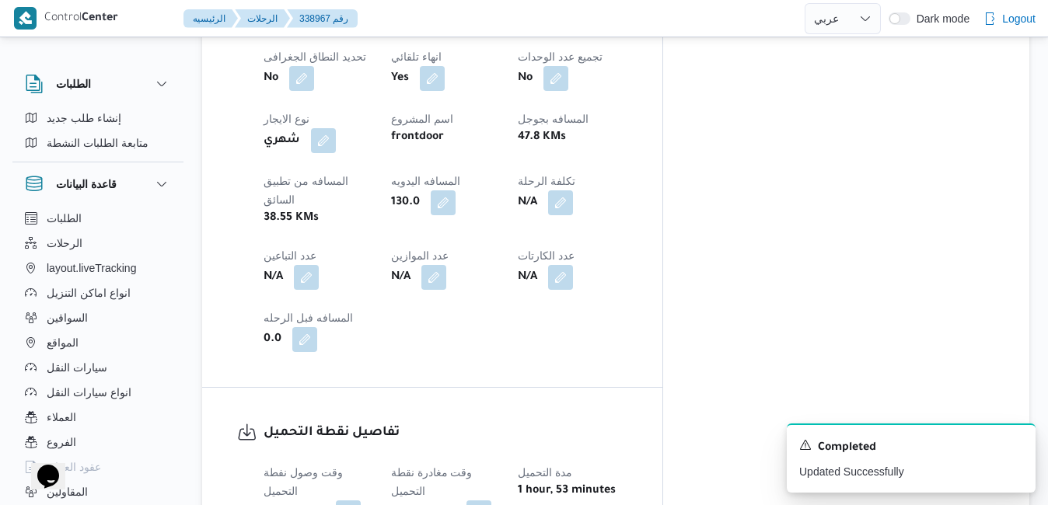
scroll to position [0, 0]
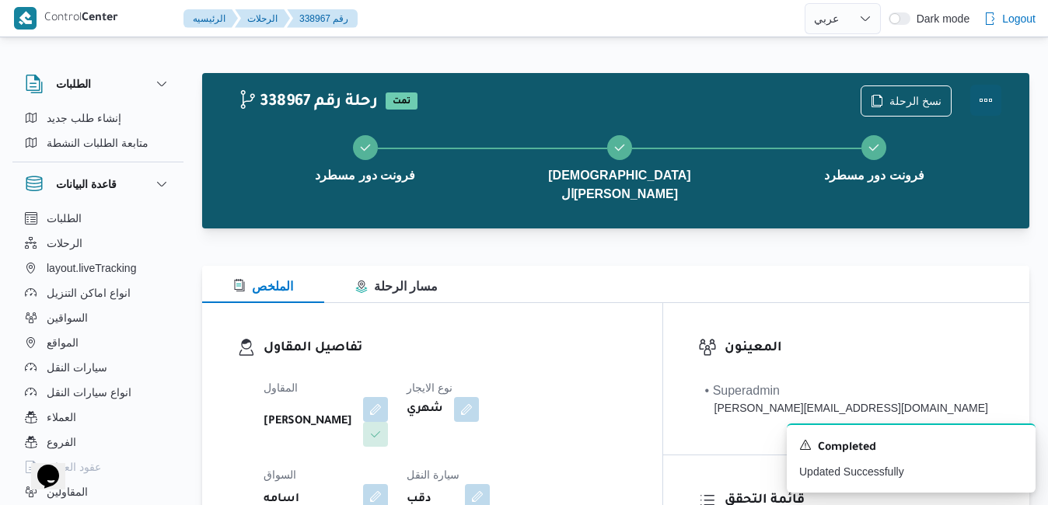
click at [987, 97] on button "Actions" at bounding box center [985, 100] width 31 height 31
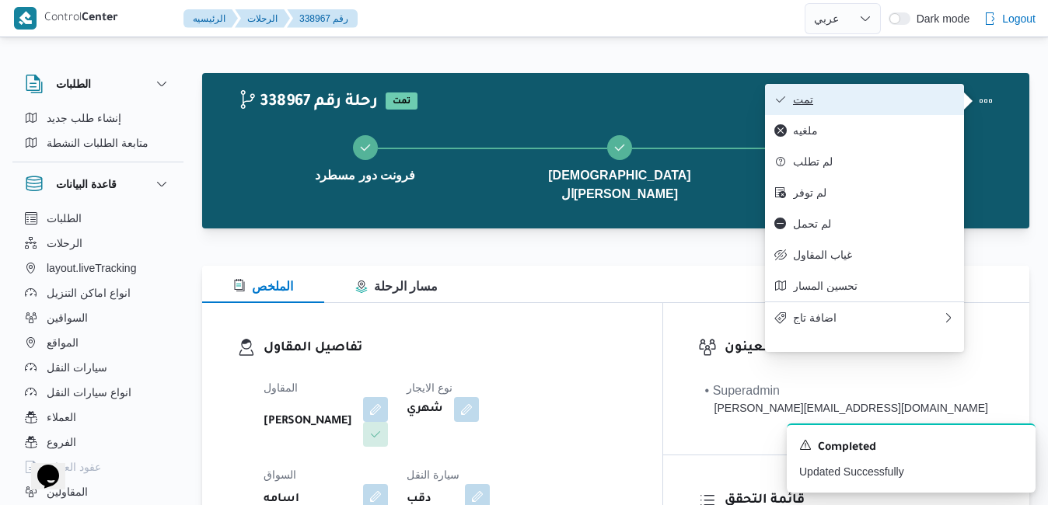
click at [920, 106] on span "تمت" at bounding box center [874, 99] width 162 height 12
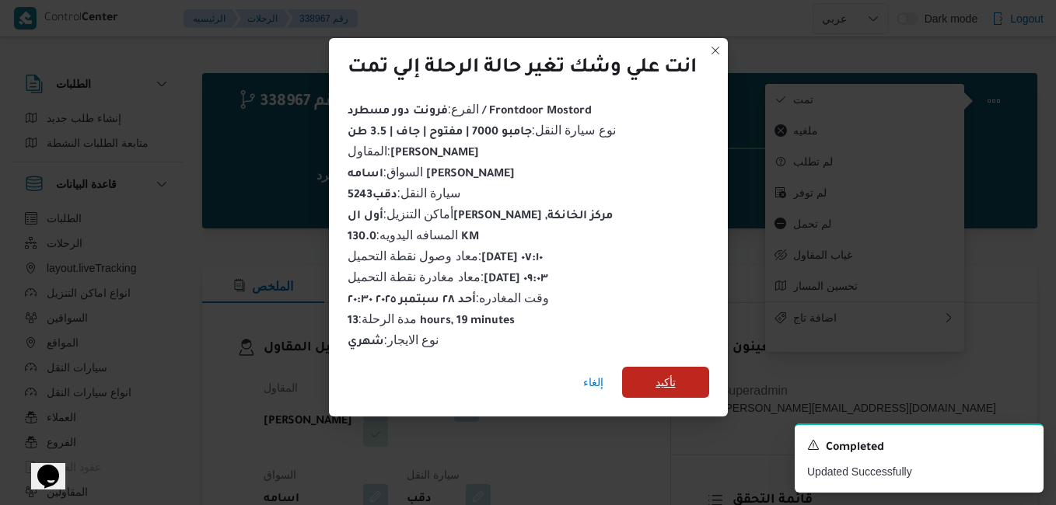
click at [675, 384] on span "تأكيد" at bounding box center [665, 382] width 87 height 31
